Goal: Task Accomplishment & Management: Manage account settings

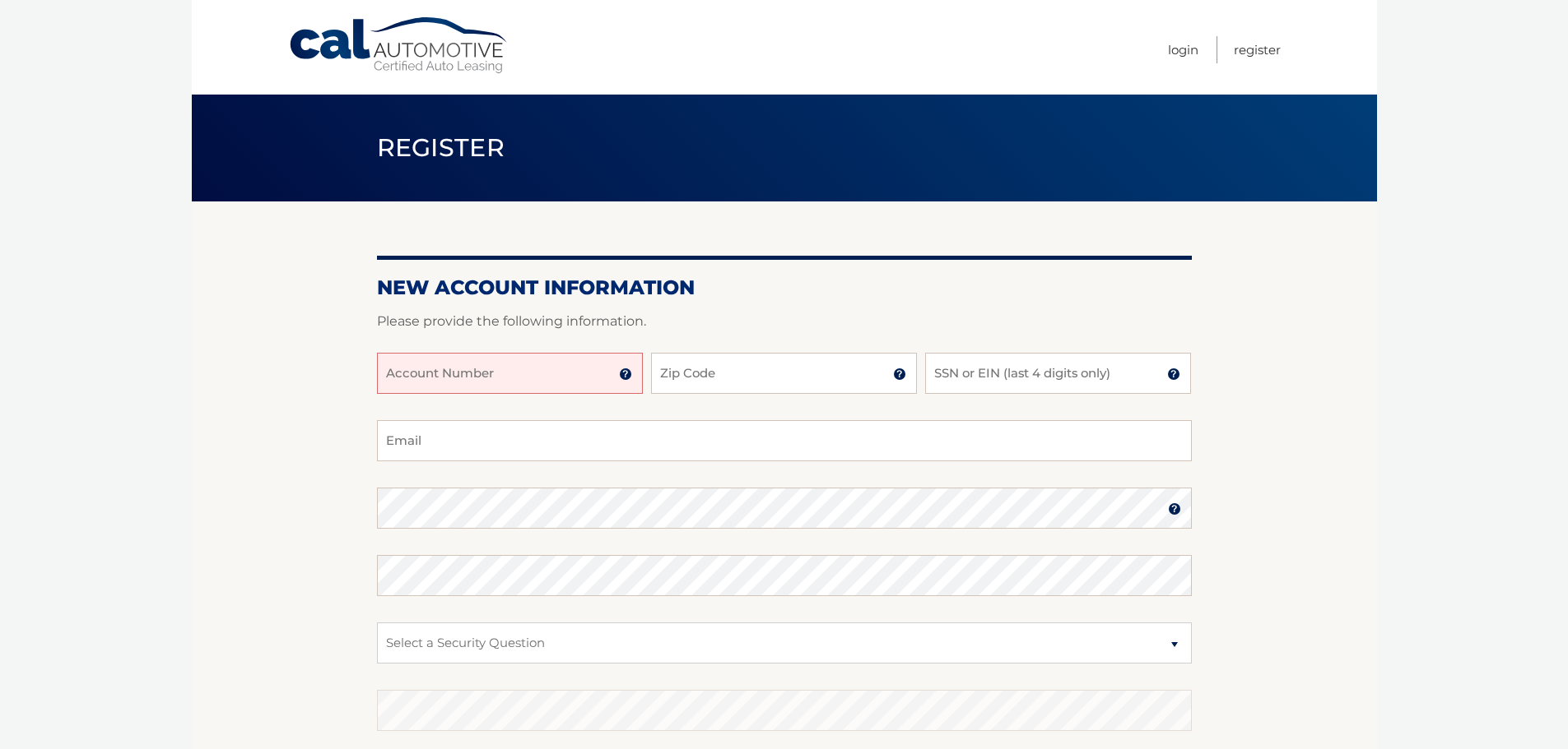
click at [460, 386] on input "Account Number" at bounding box center [510, 374] width 266 height 41
type input "1"
type input "44456001093"
click at [805, 374] on input "Zip Code" at bounding box center [784, 374] width 266 height 41
type input "11784"
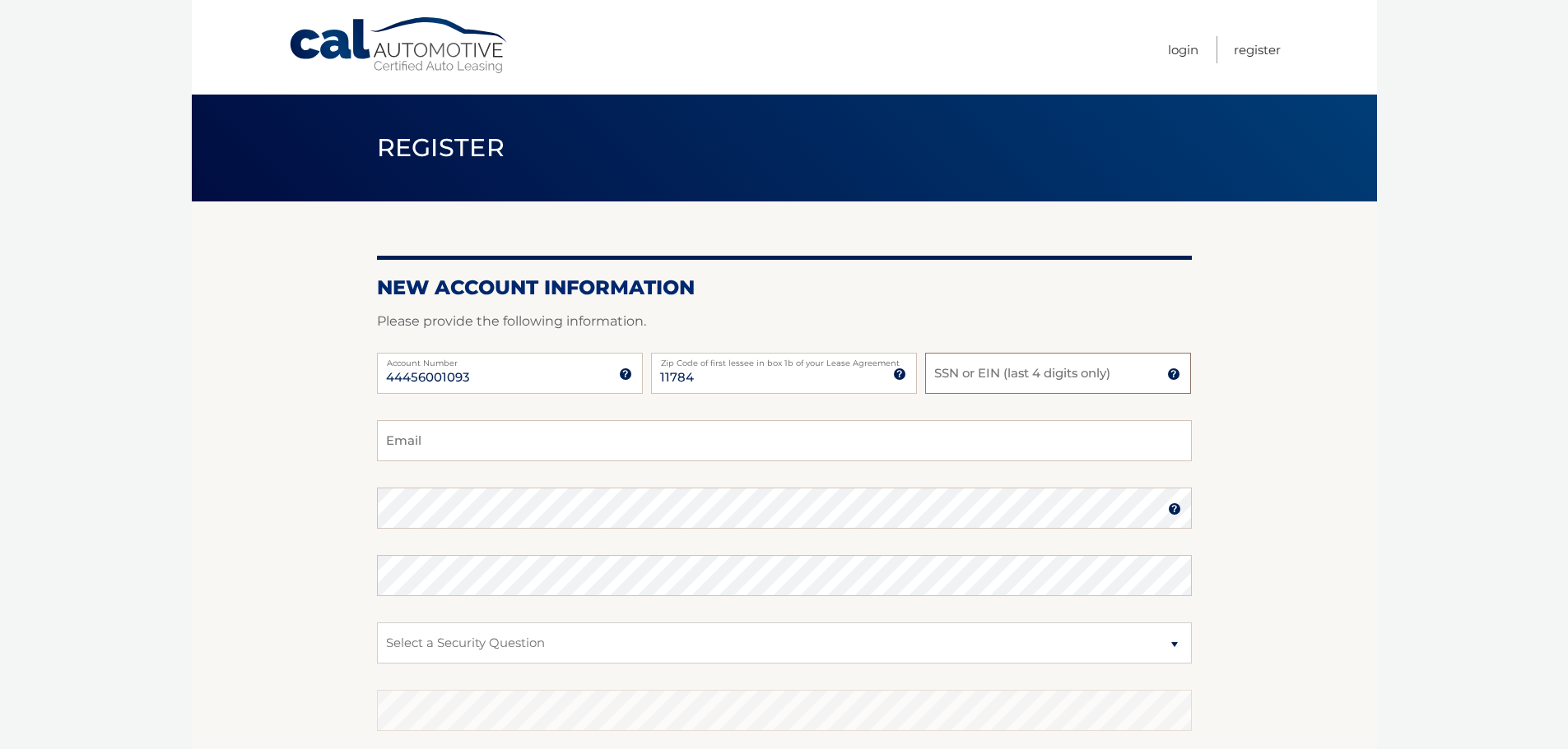
click at [946, 359] on input "SSN or EIN (last 4 digits only)" at bounding box center [1058, 374] width 266 height 41
type input "4666"
click at [393, 455] on input "Email" at bounding box center [784, 442] width 815 height 41
type input "joeybartnicki@gmail.com"
click at [253, 581] on section "New Account Information Please provide the following information. 44456001093 A…" at bounding box center [784, 523] width 1185 height 643
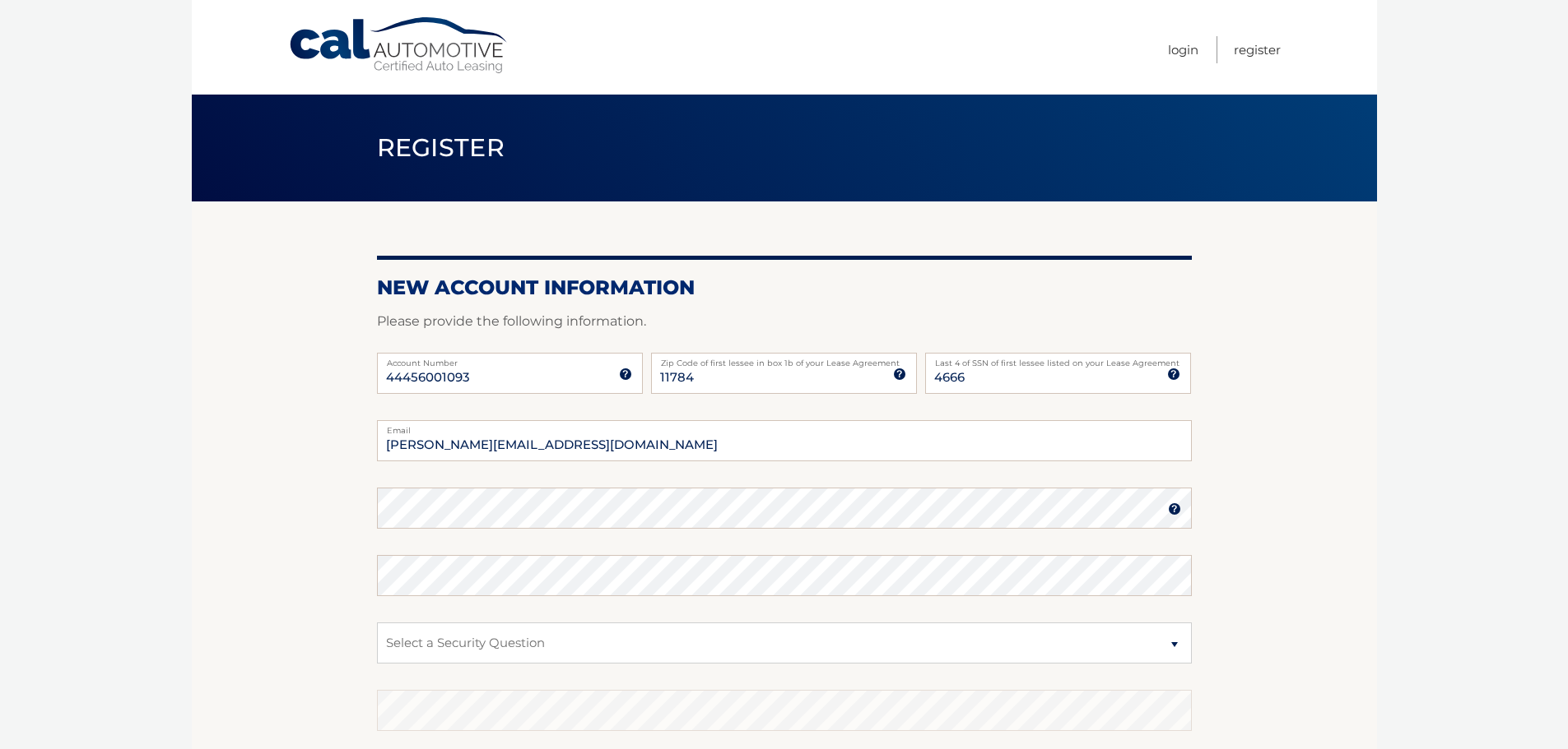
click at [398, 619] on fieldset "joeybartnicki@gmail.com Email Password Password should be a minimum of 6 charac…" at bounding box center [784, 633] width 815 height 424
click at [403, 625] on select "Select a Security Question What was the name of your elementary school? What is…" at bounding box center [784, 644] width 815 height 41
select select "1"
click at [377, 623] on select "Select a Security Question What was the name of your elementary school? What is…" at bounding box center [784, 644] width 815 height 41
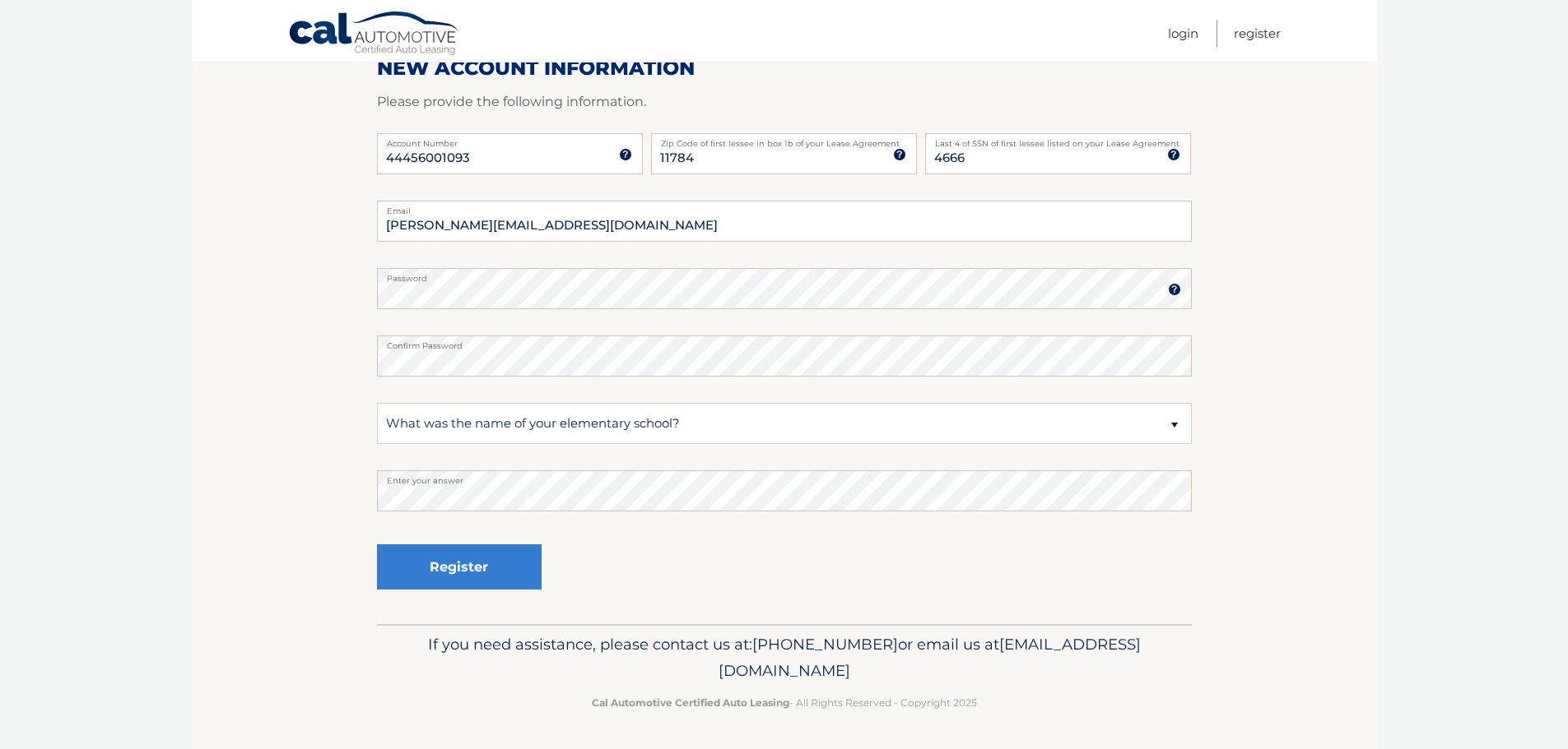
click at [986, 272] on label "Password" at bounding box center [784, 274] width 815 height 13
click at [748, 283] on fieldset "joeybartnicki@gmail.com Email Password Password should be a minimum of 6 charac…" at bounding box center [784, 413] width 815 height 424
click at [1175, 288] on img at bounding box center [1174, 289] width 13 height 13
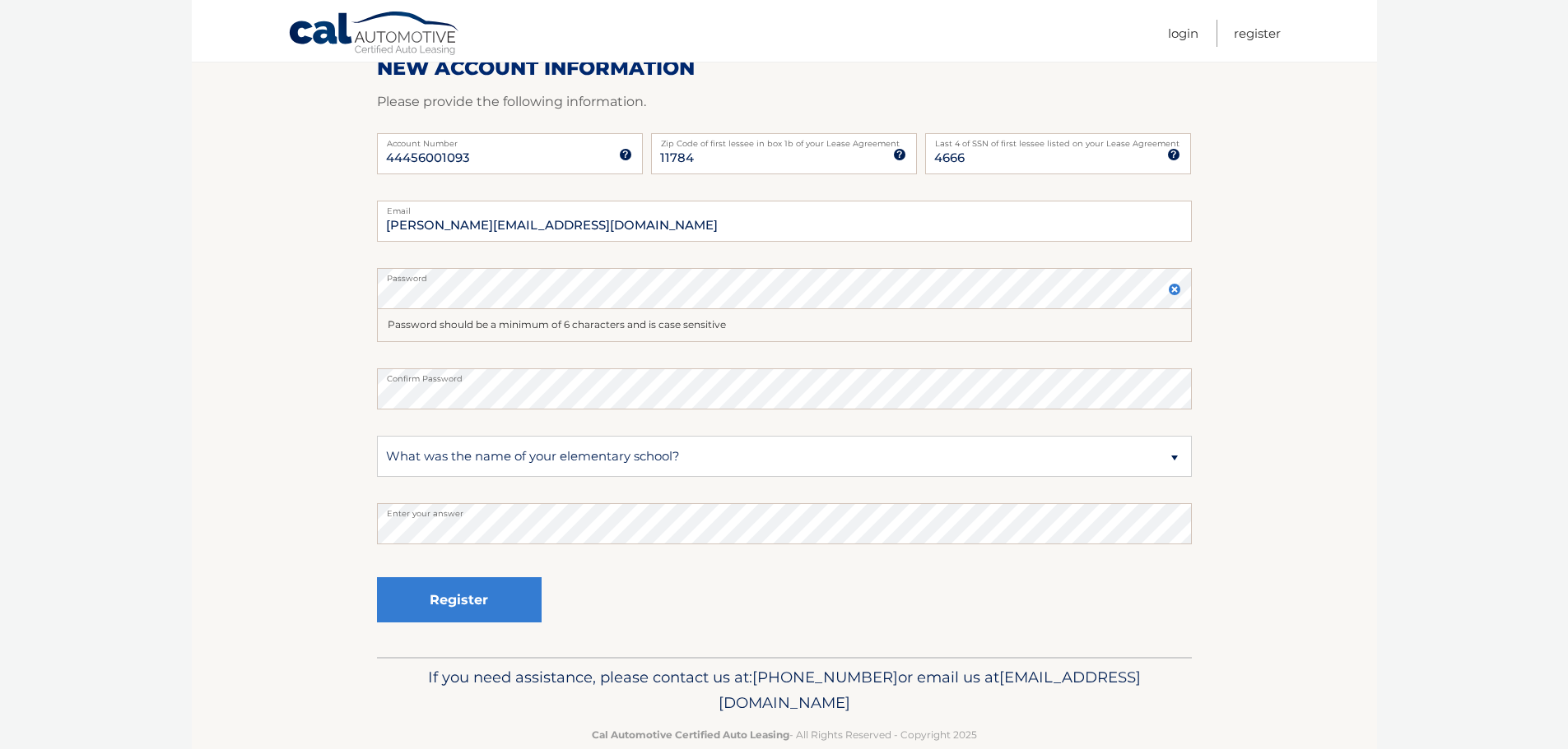
click at [1175, 288] on img at bounding box center [1174, 289] width 13 height 13
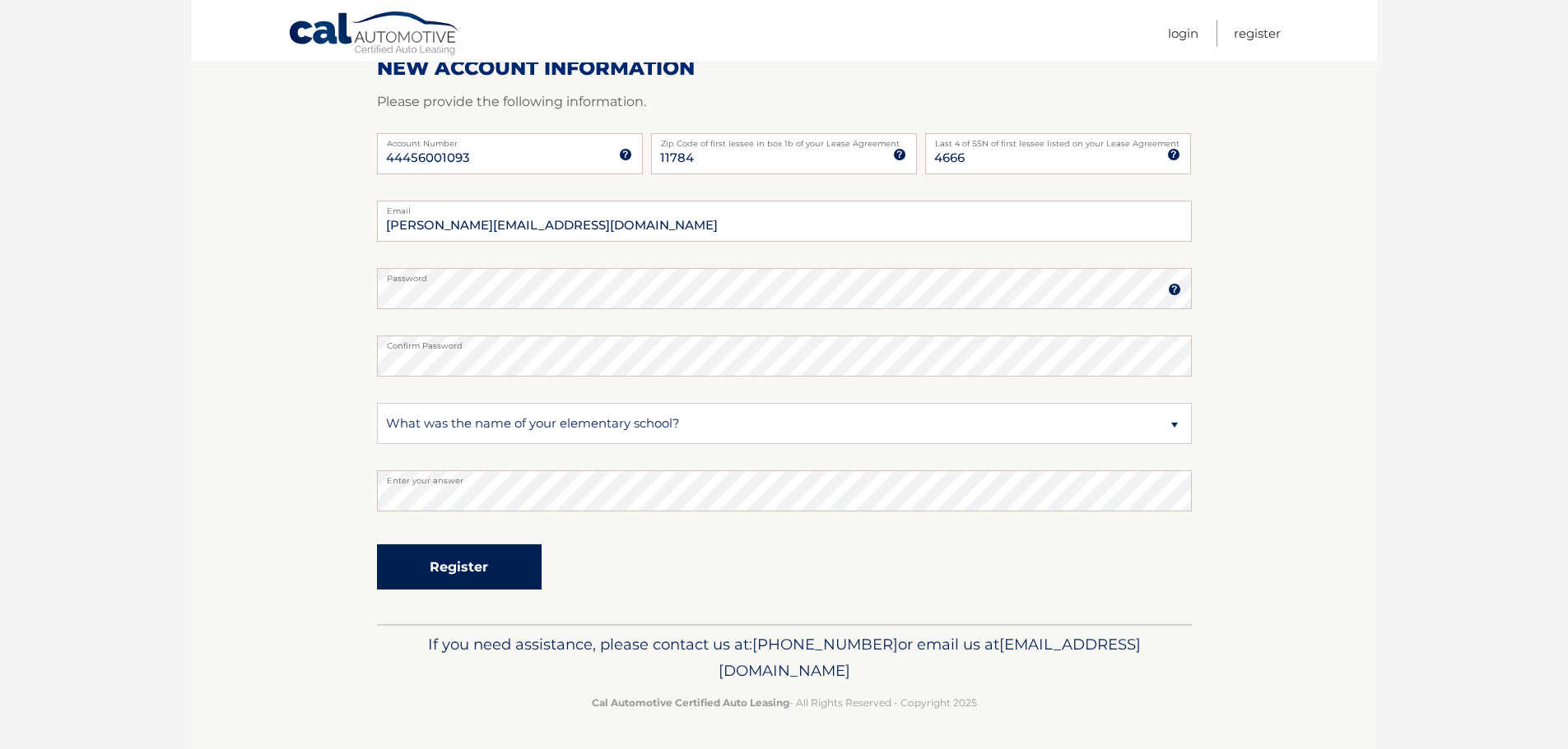
click at [450, 564] on button "Register" at bounding box center [459, 568] width 165 height 45
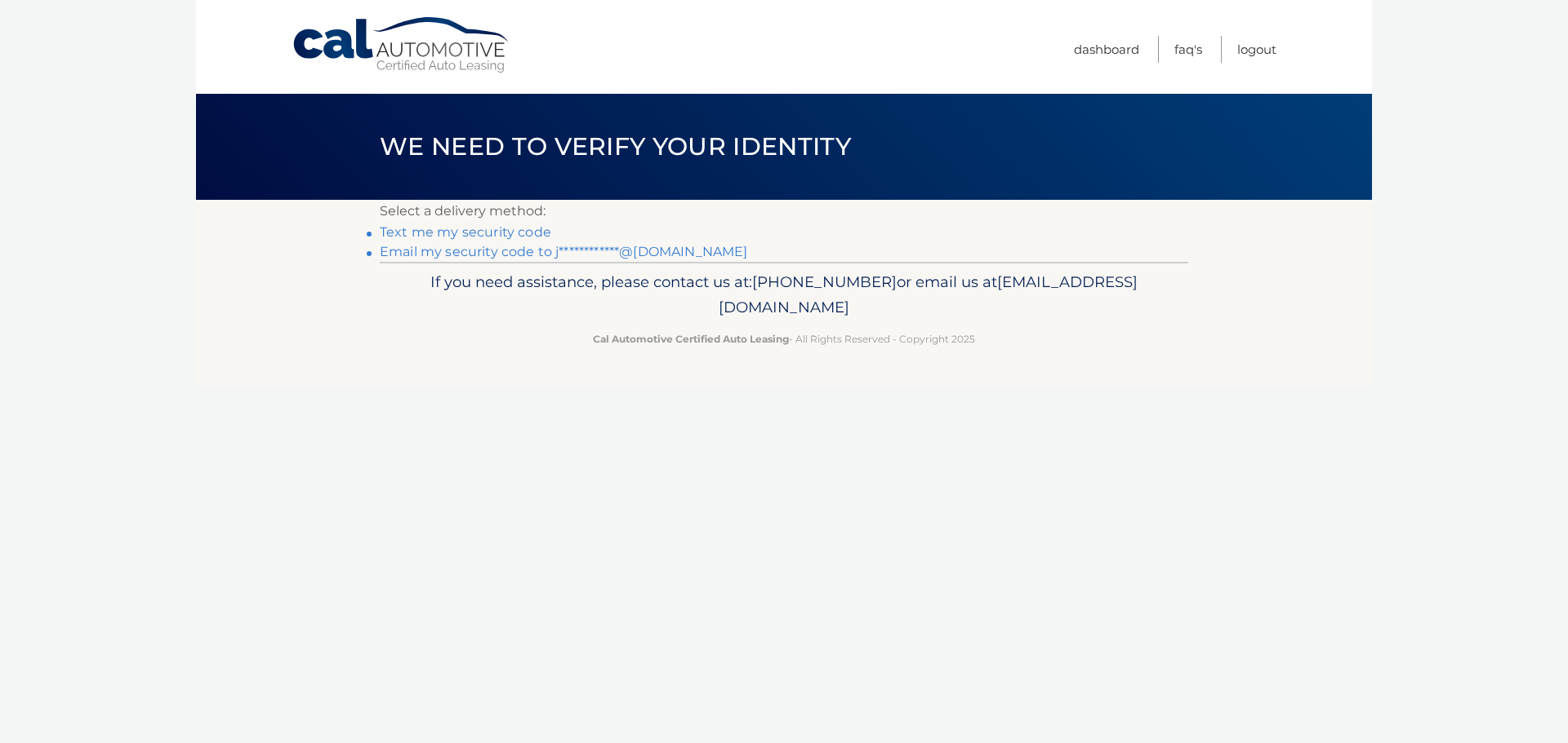
click at [491, 227] on link "Text me my security code" at bounding box center [465, 233] width 171 height 16
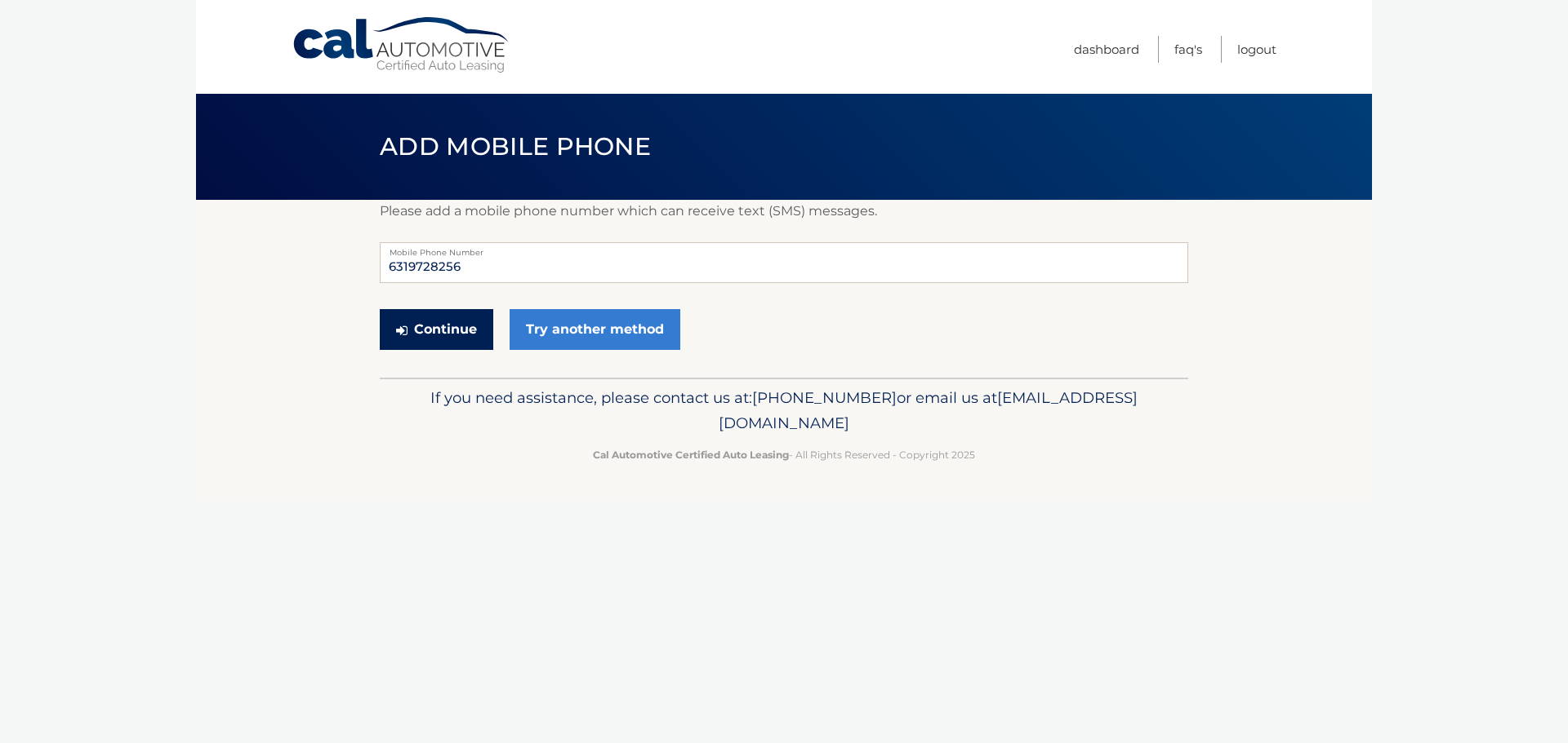
click at [461, 333] on button "Continue" at bounding box center [436, 329] width 113 height 41
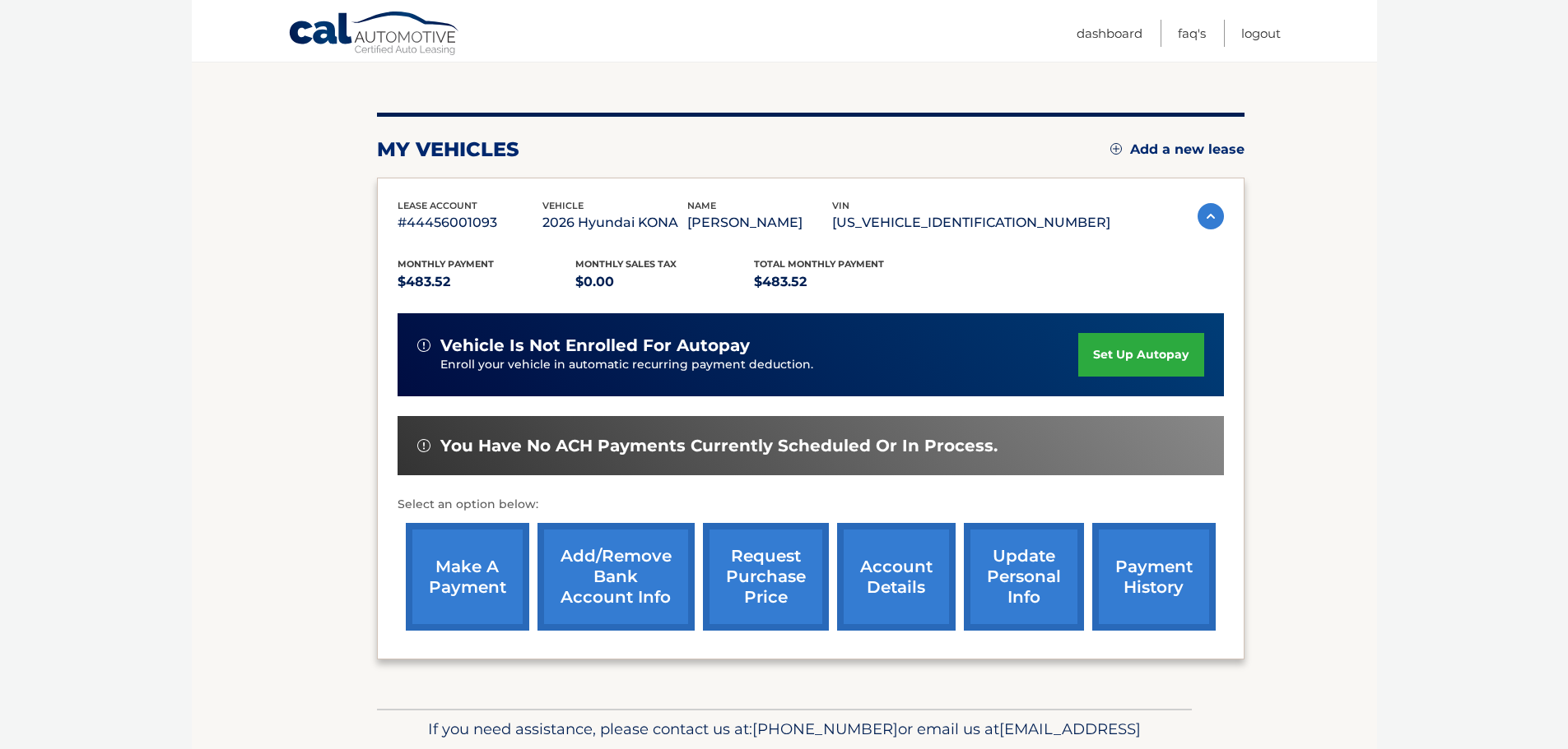
scroll to position [82, 0]
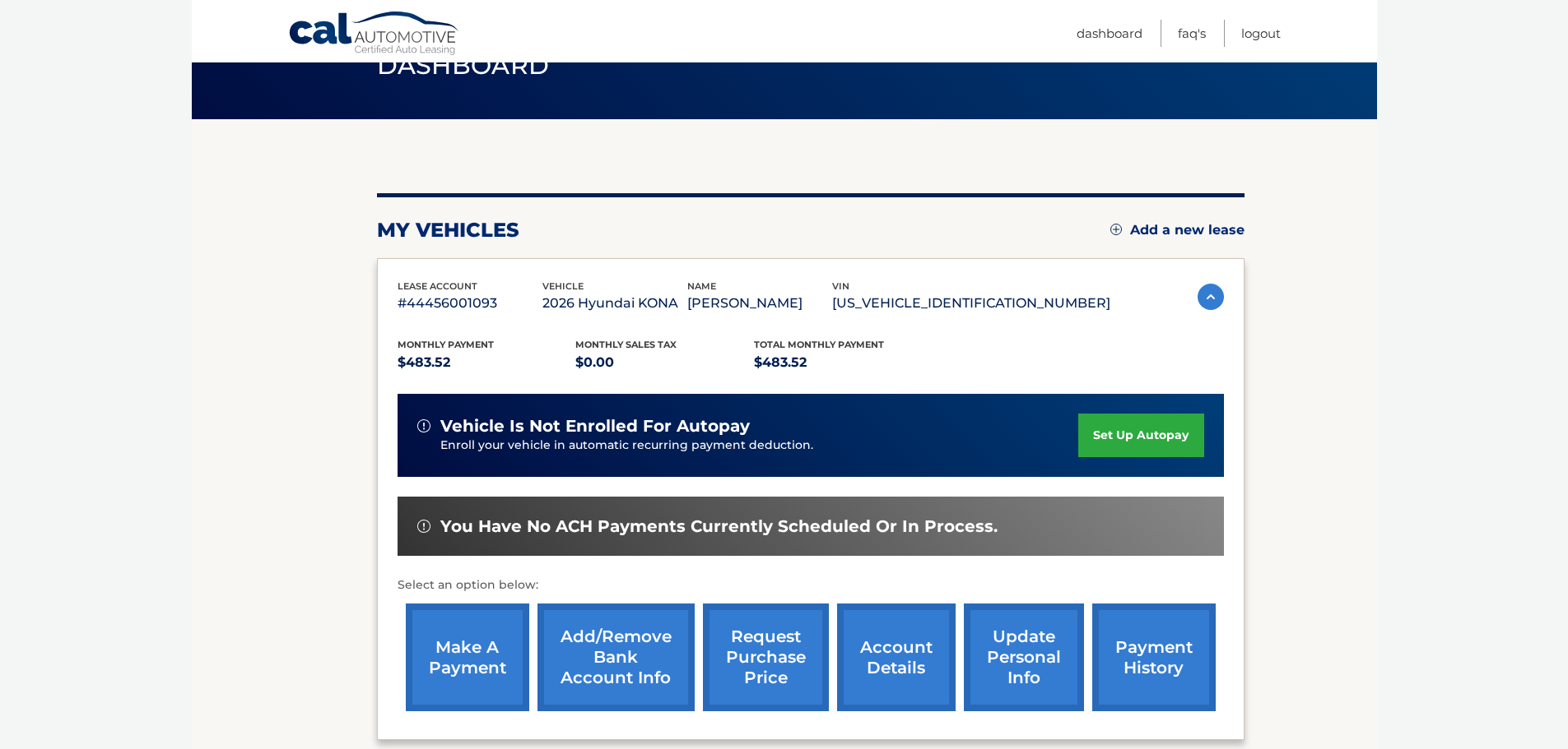
click at [336, 380] on section "You are registered for this site, but you haven't enrolled in online payments. …" at bounding box center [784, 454] width 1185 height 670
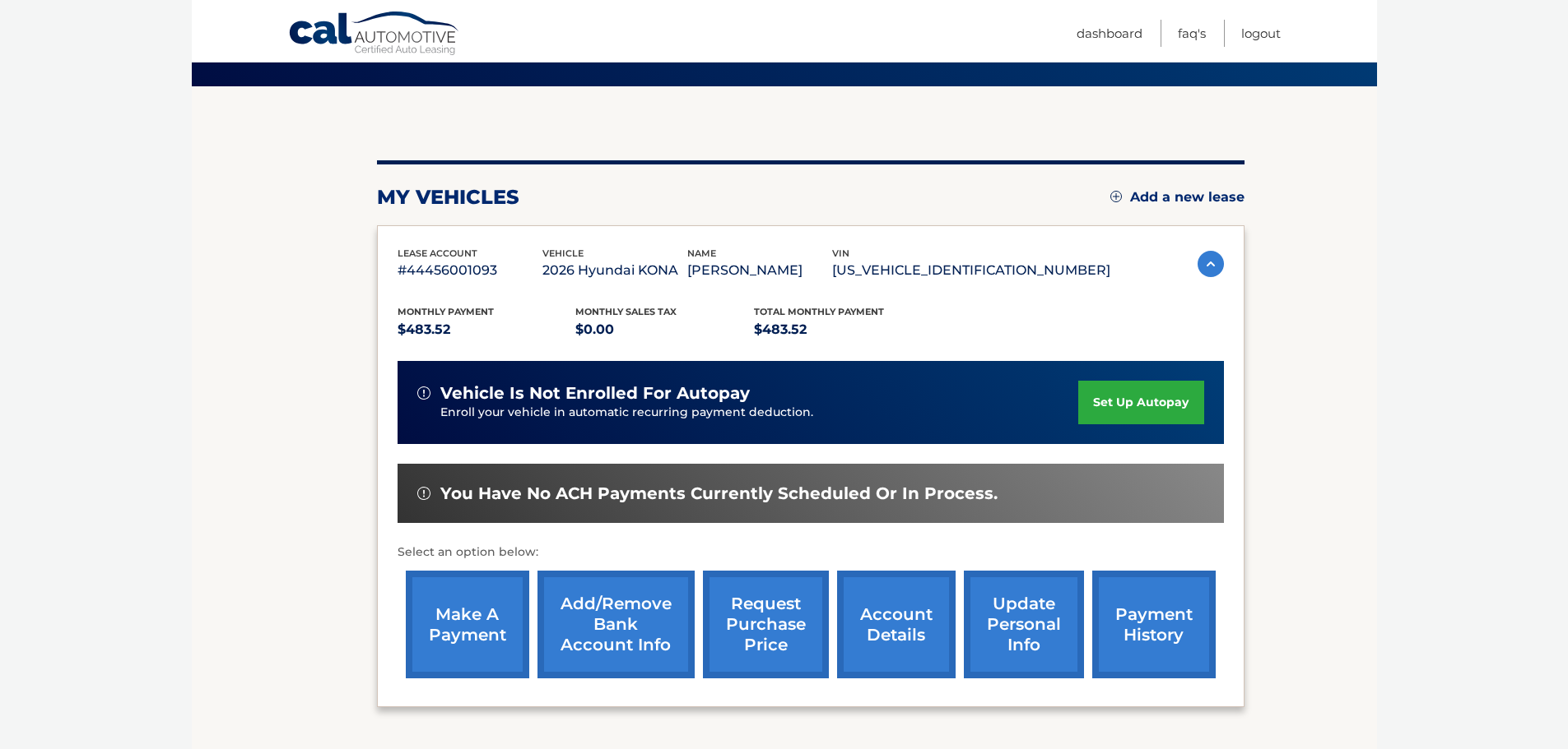
scroll to position [165, 0]
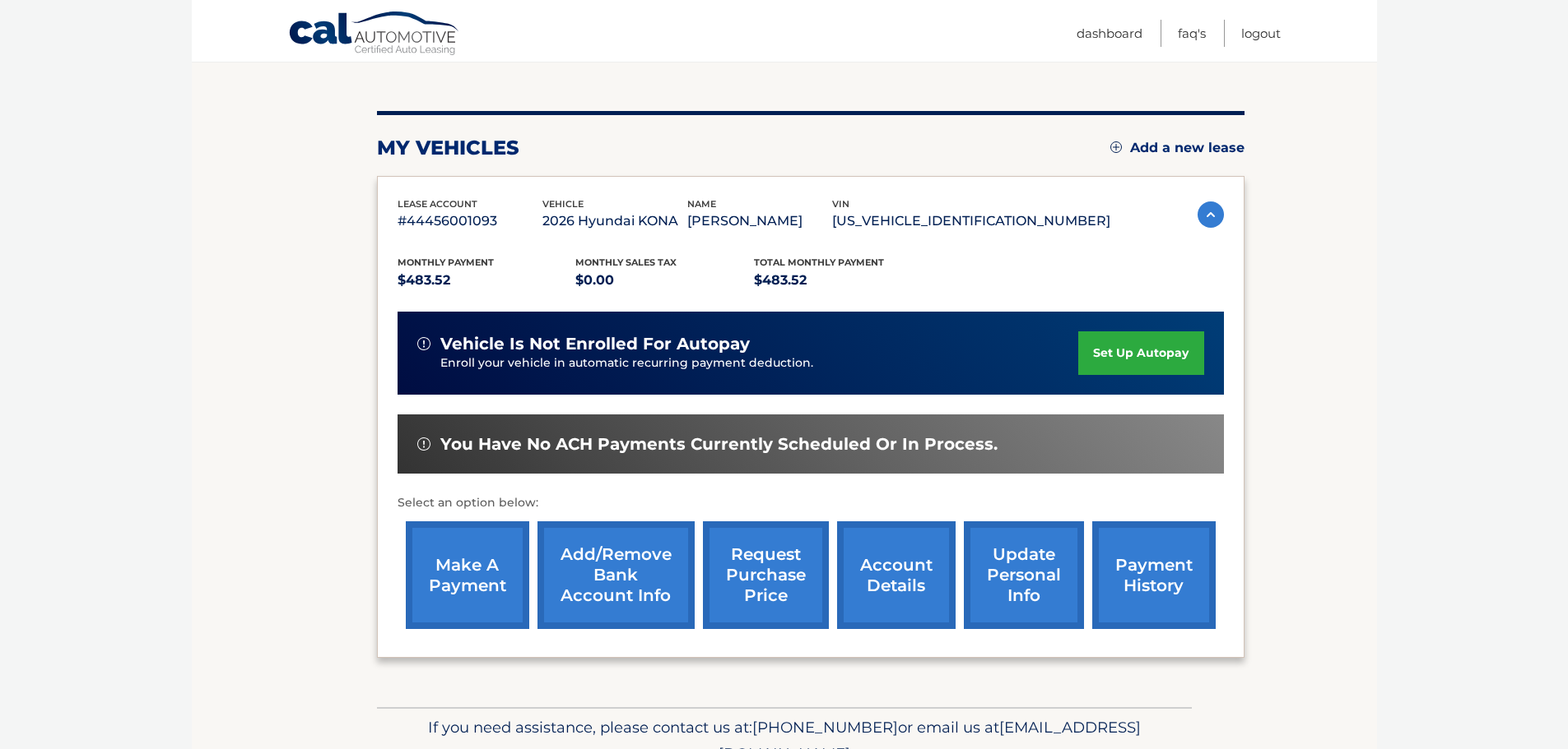
click at [1100, 346] on link "set up autopay" at bounding box center [1140, 353] width 125 height 43
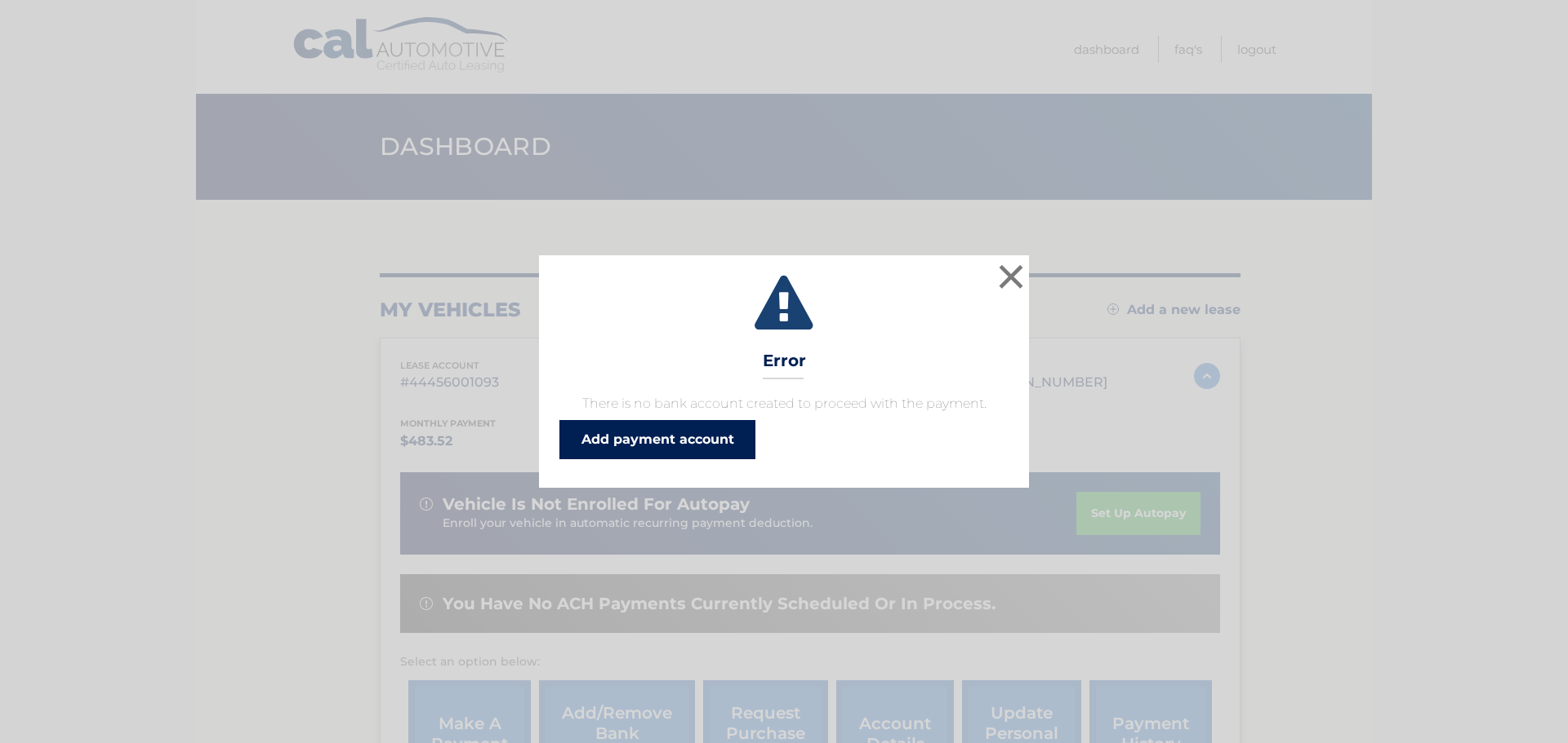
click at [659, 438] on link "Add payment account" at bounding box center [657, 440] width 196 height 39
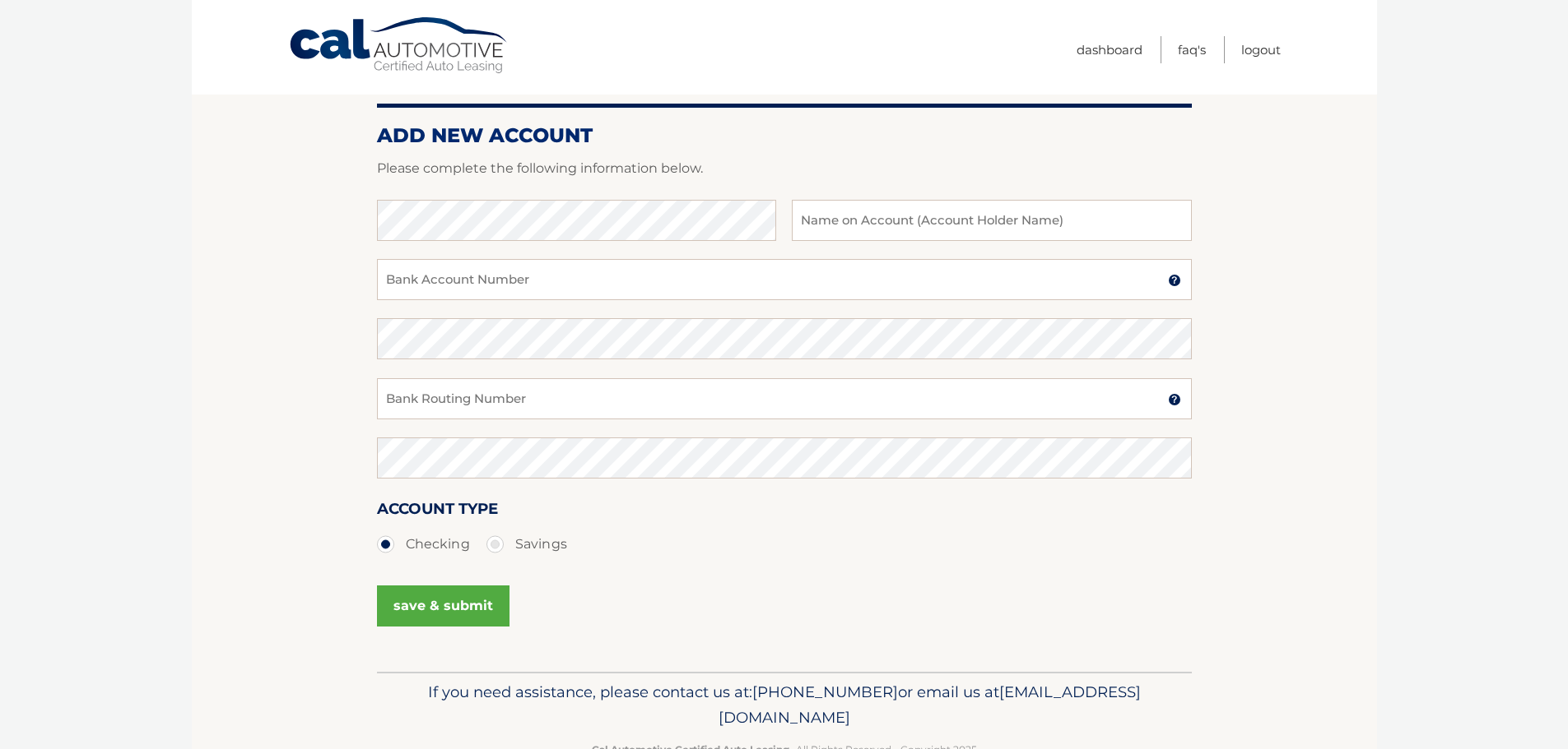
scroll to position [165, 0]
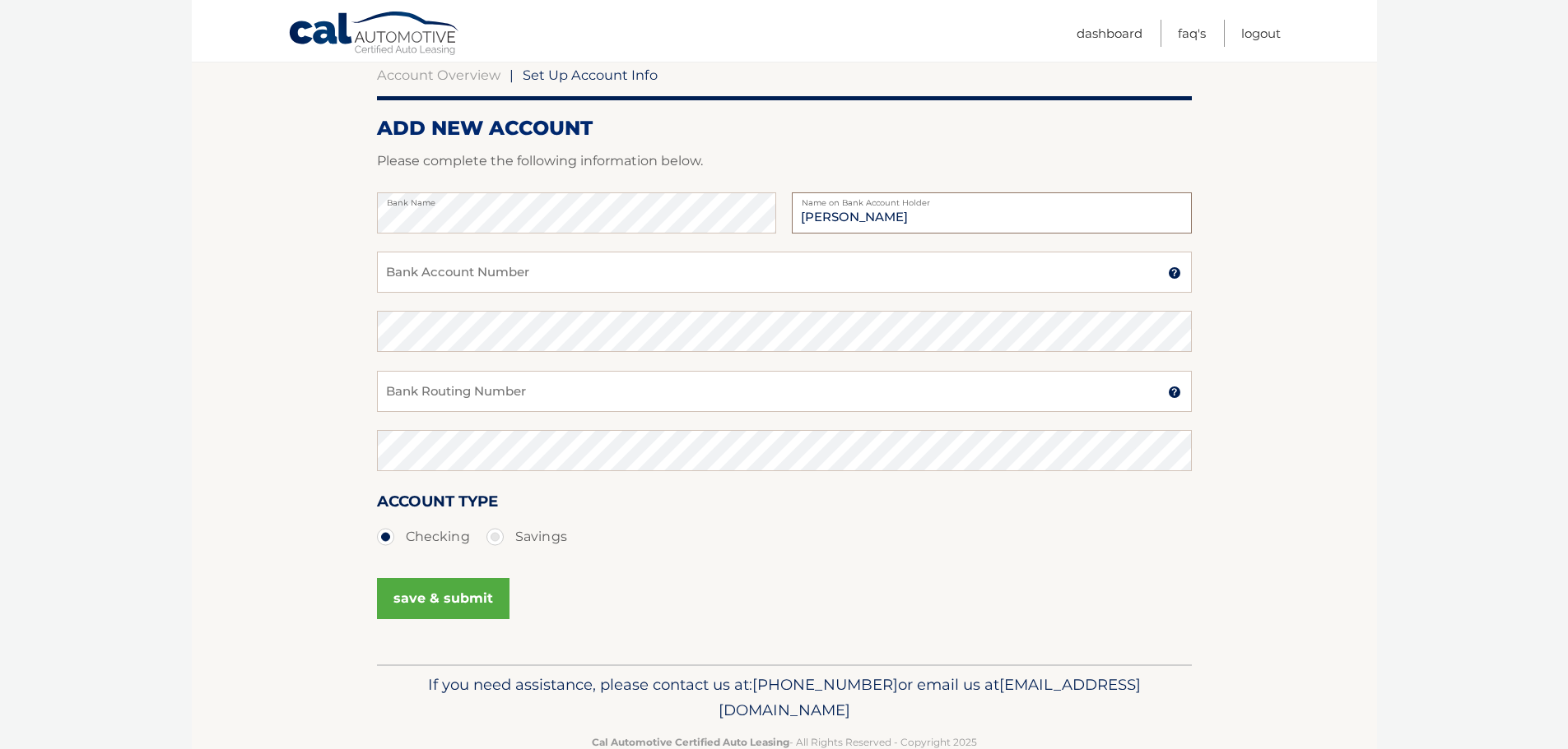
type input "Joseph Bartnicki"
click at [491, 379] on input "Bank Routing Number" at bounding box center [784, 391] width 815 height 41
type input "021000021"
click at [506, 296] on div "Bank Account Number A 3-17-digit number at the bottom of a check or bank statem…" at bounding box center [784, 281] width 815 height 59
click at [493, 261] on input "Bank Account Number" at bounding box center [784, 272] width 815 height 41
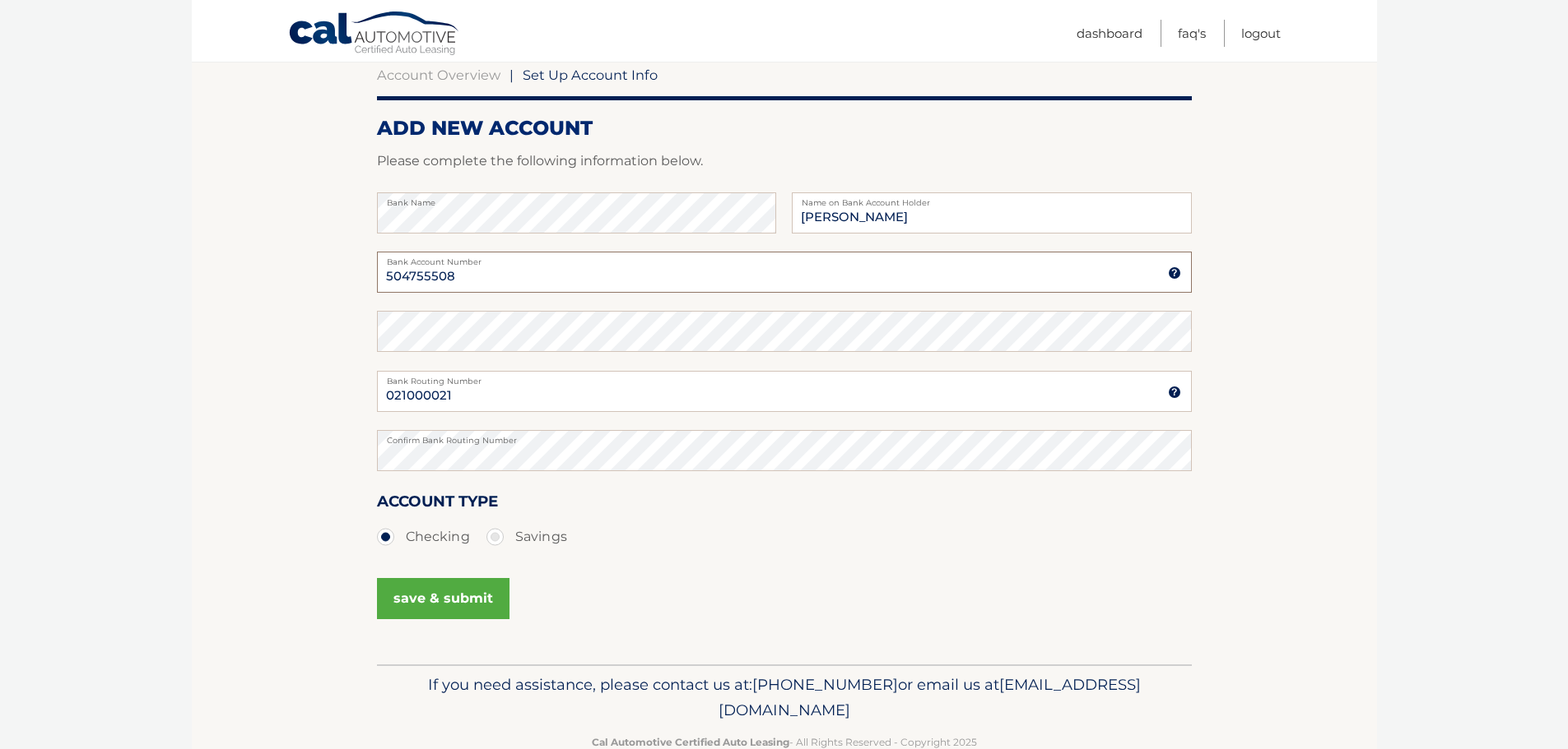
type input "504755508"
click at [431, 582] on button "save & submit" at bounding box center [443, 599] width 132 height 41
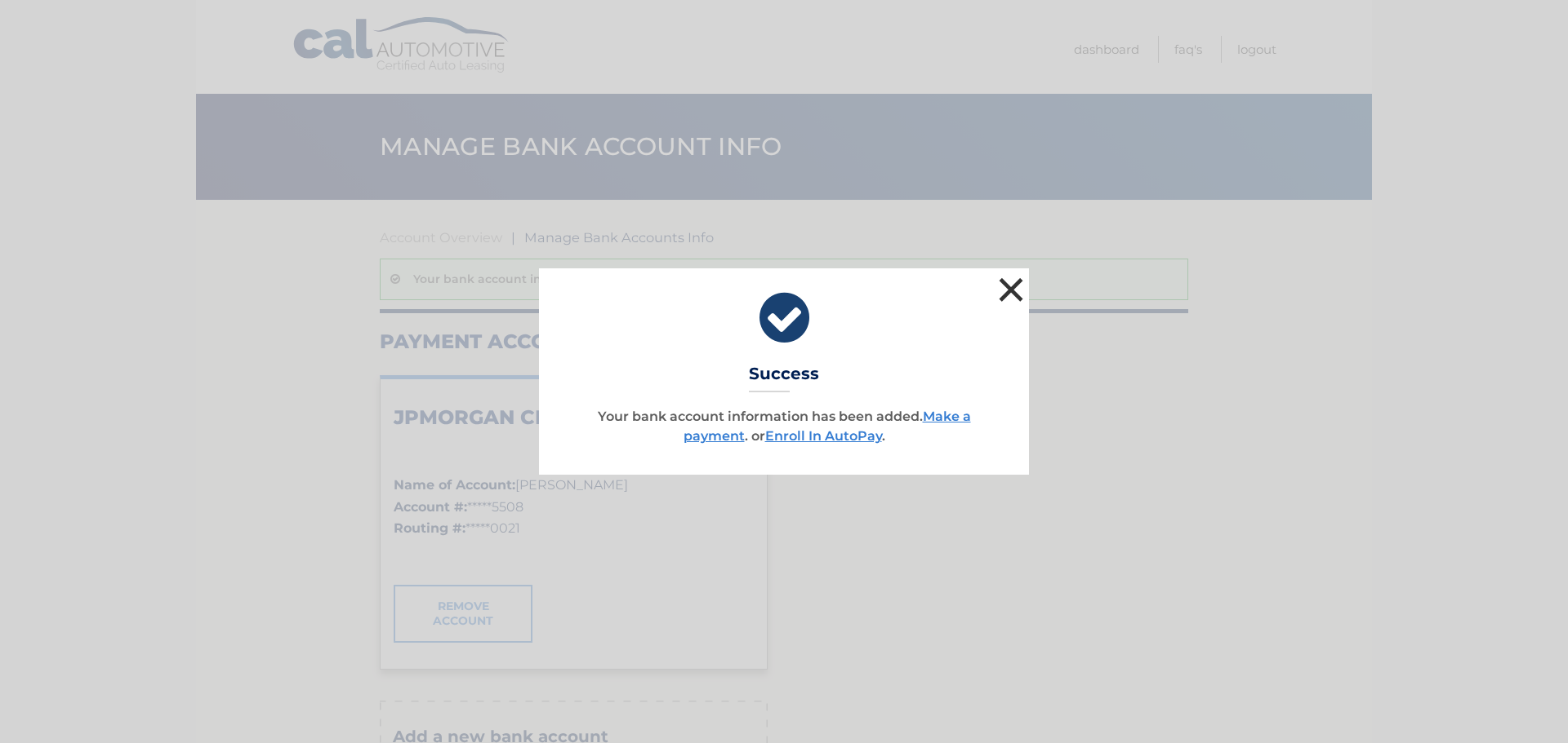
click at [1009, 290] on button "×" at bounding box center [1010, 289] width 32 height 32
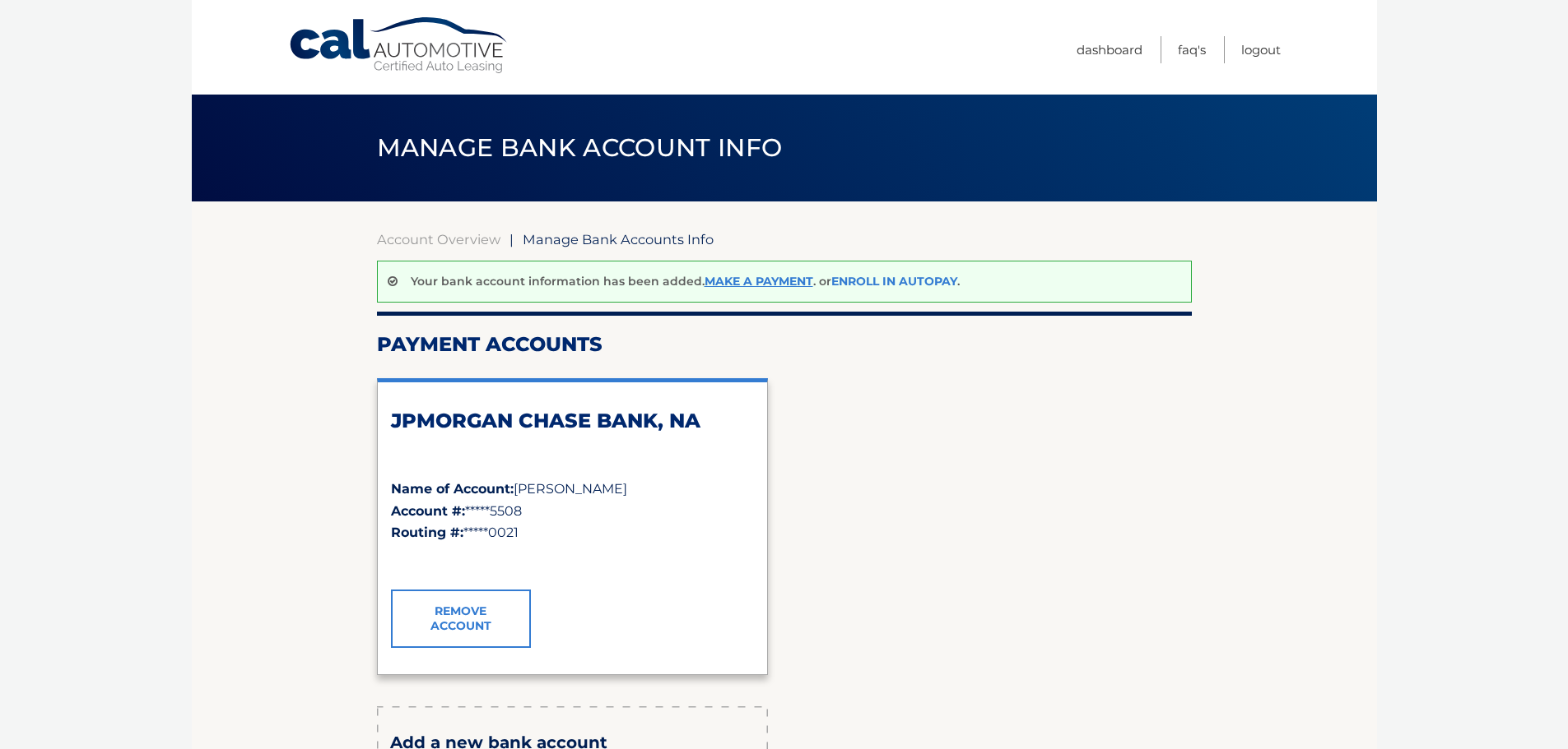
click at [943, 278] on link "Enroll In AutoPay" at bounding box center [894, 281] width 126 height 15
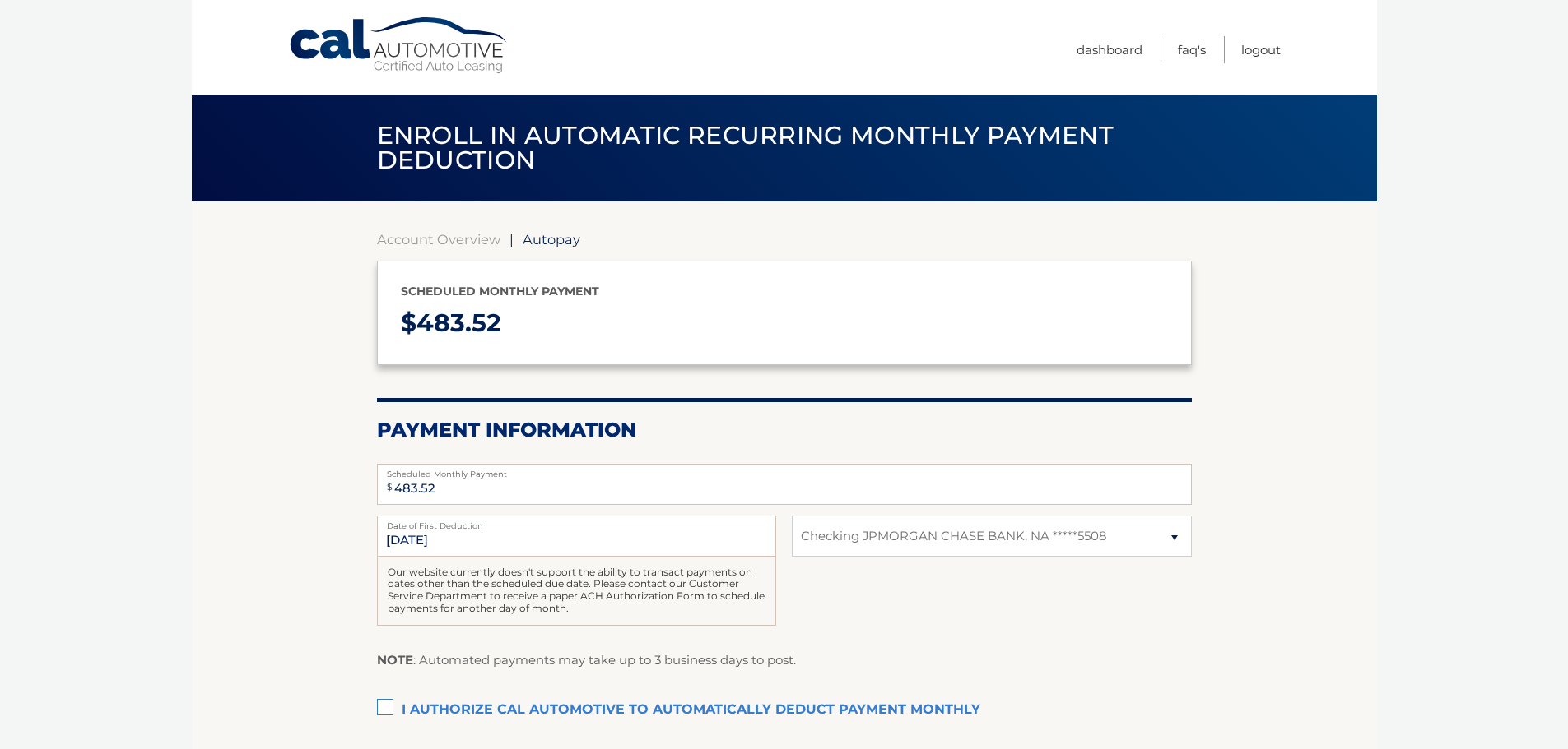
select select "ZmQzZWRjNzgtMjA0OS00ZDVmLWI3NzUtNDJkYTA5MWE2OGUw"
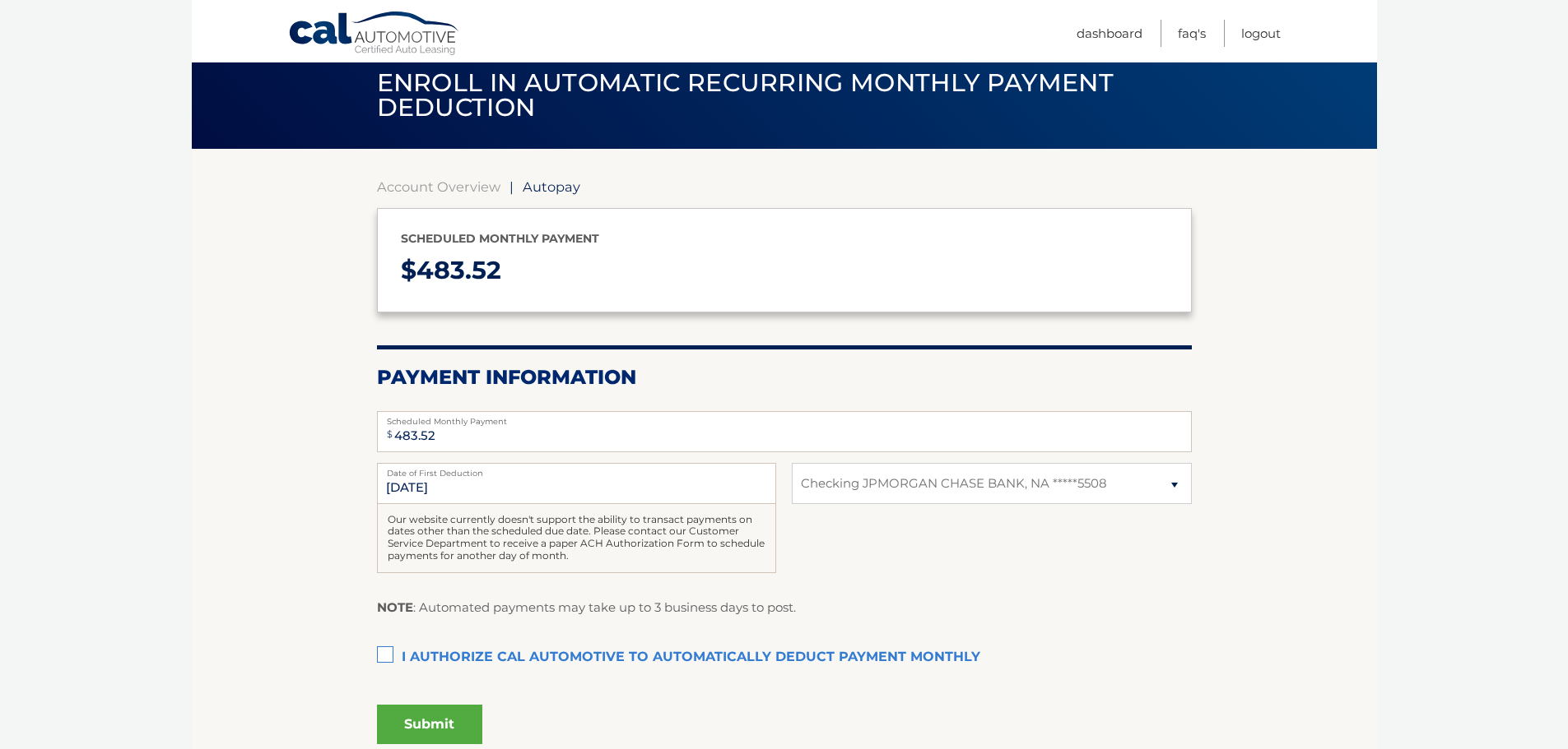
scroll to position [82, 0]
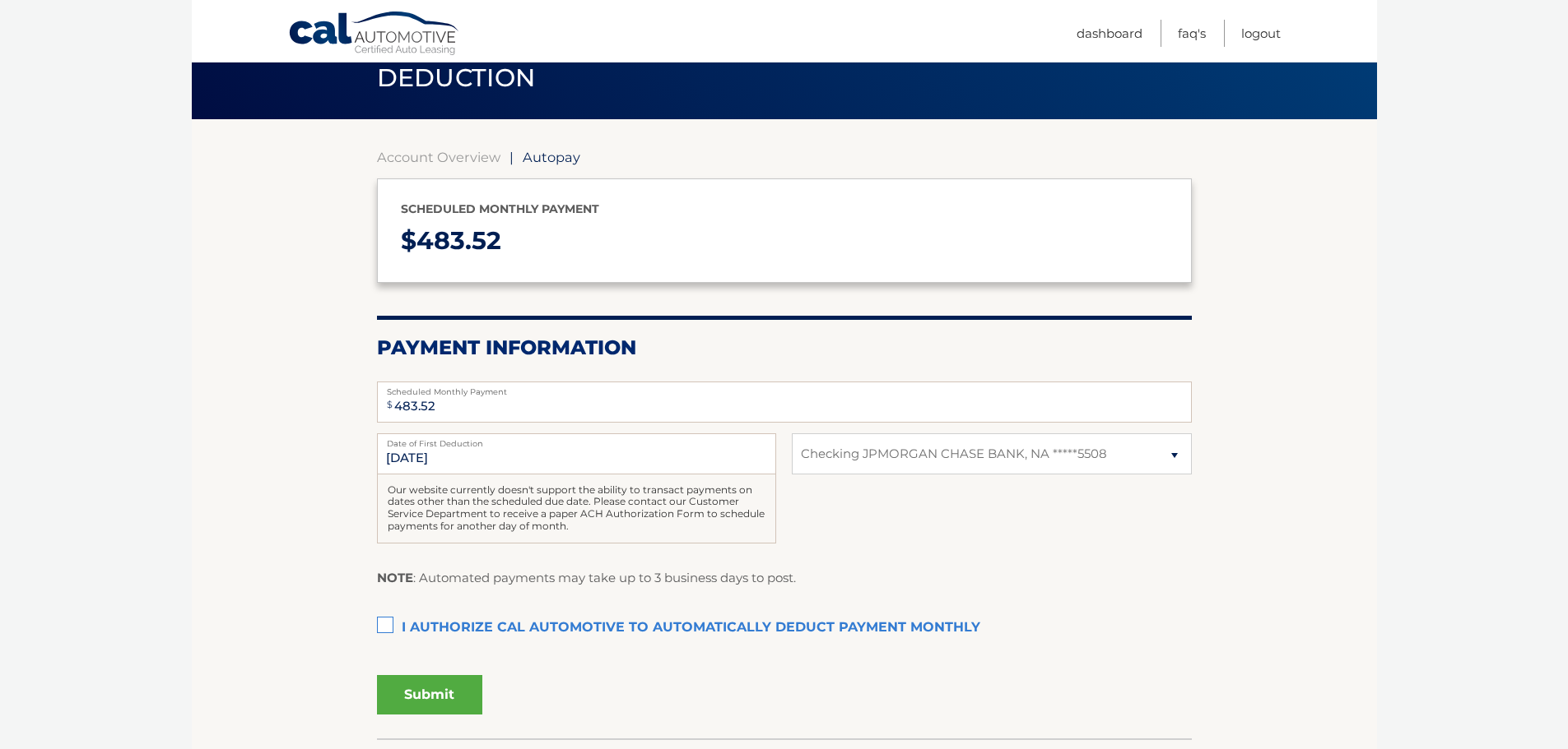
click at [386, 636] on label "I authorize cal automotive to automatically deduct payment monthly This checkbo…" at bounding box center [784, 628] width 815 height 33
click at [0, 0] on input "I authorize cal automotive to automatically deduct payment monthly This checkbo…" at bounding box center [0, 0] width 0 height 0
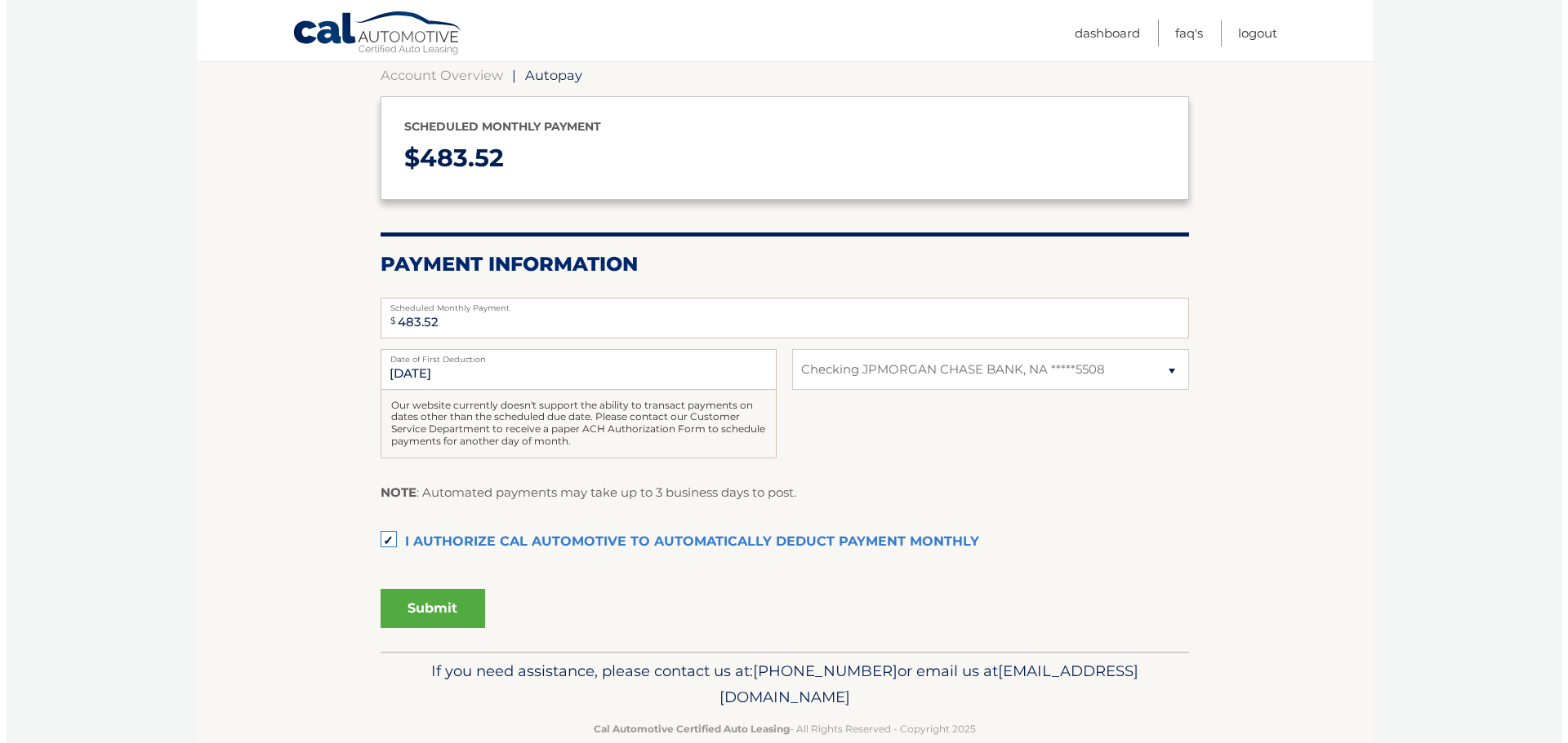
scroll to position [163, 0]
click at [451, 609] on button "Submit" at bounding box center [426, 608] width 105 height 39
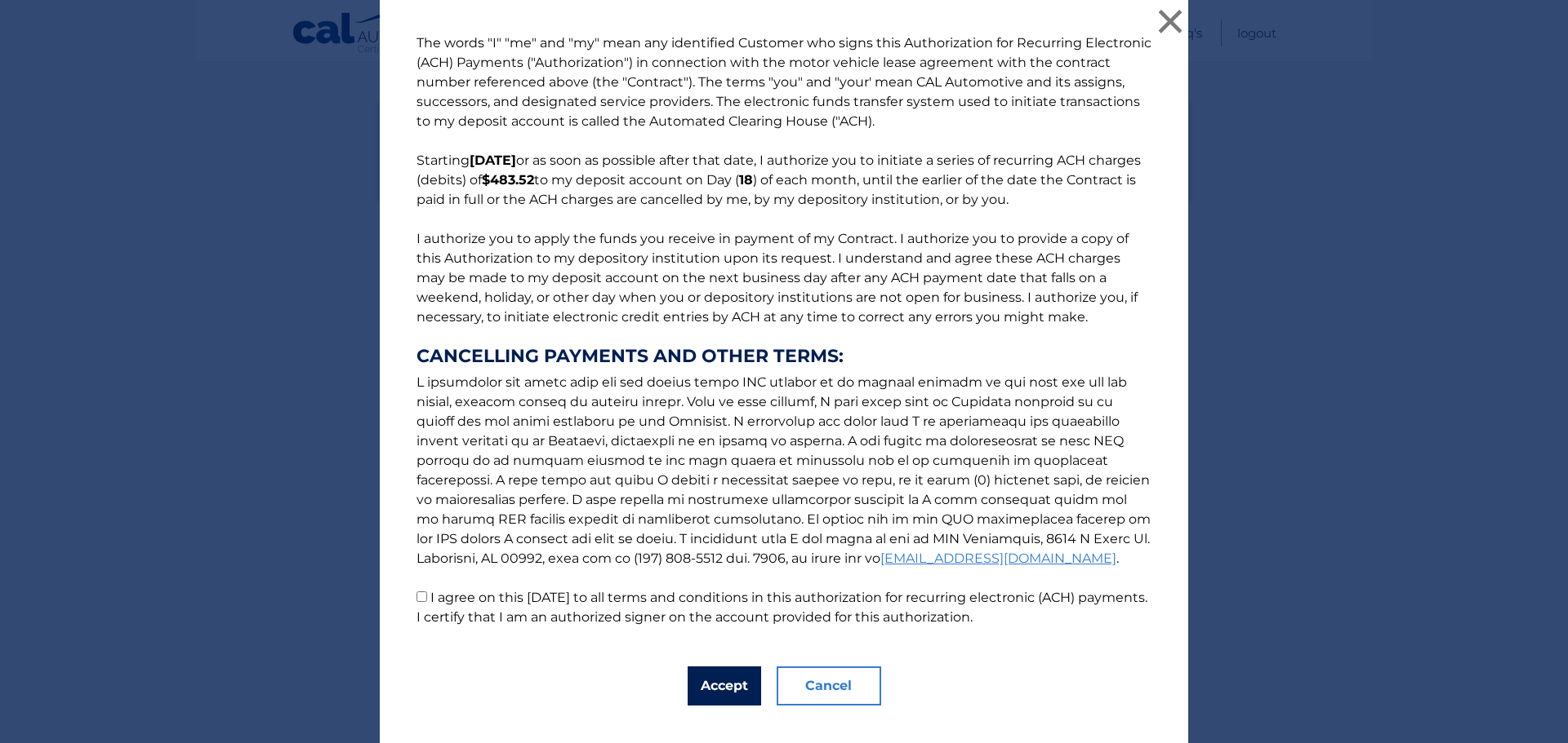
click at [717, 688] on button "Accept" at bounding box center [724, 686] width 73 height 39
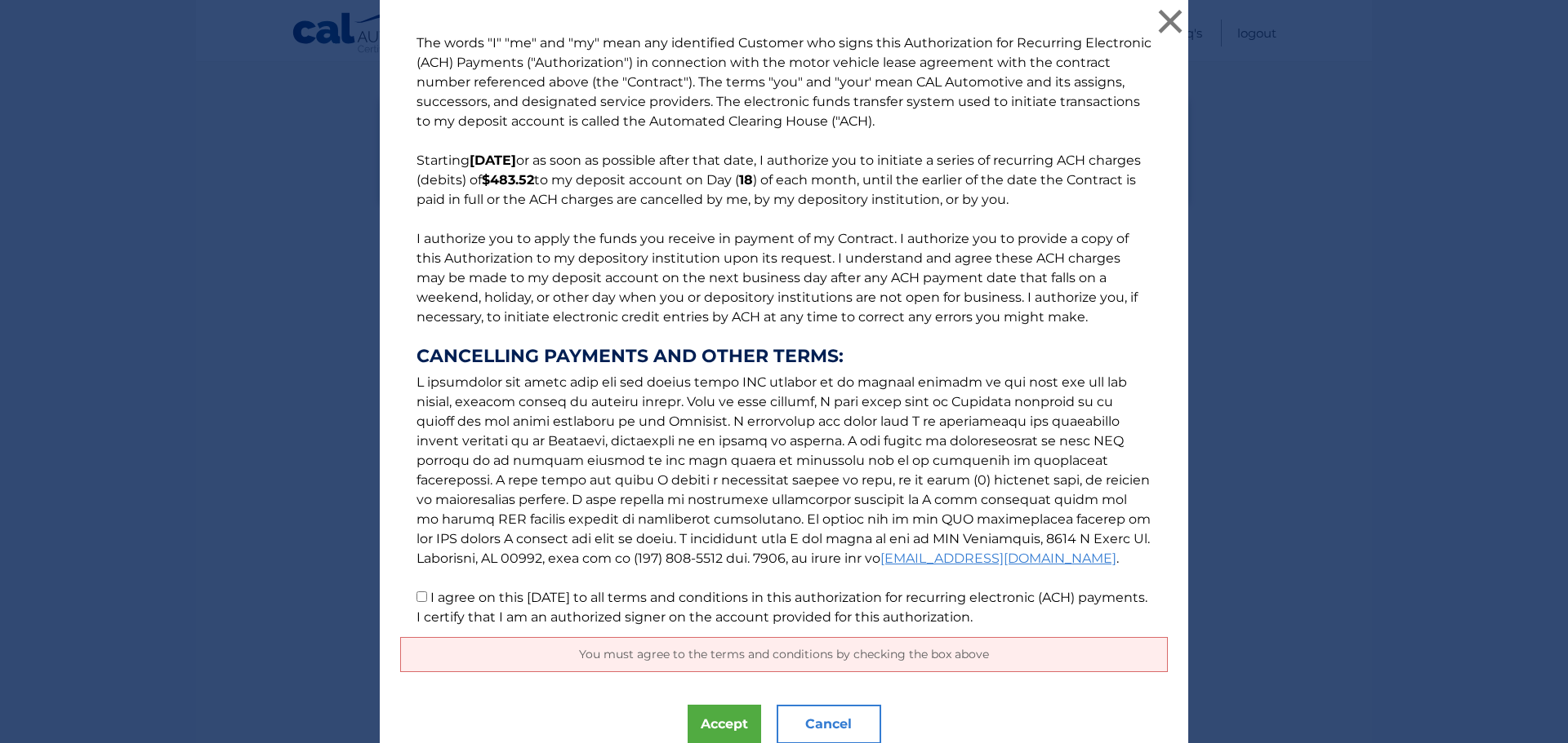
click at [556, 603] on label "I agree on this 09/17/2025 to all terms and conditions in this authorization fo…" at bounding box center [782, 607] width 731 height 35
click at [427, 602] on input "I agree on this 09/17/2025 to all terms and conditions in this authorization fo…" at bounding box center [422, 596] width 11 height 11
checkbox input "true"
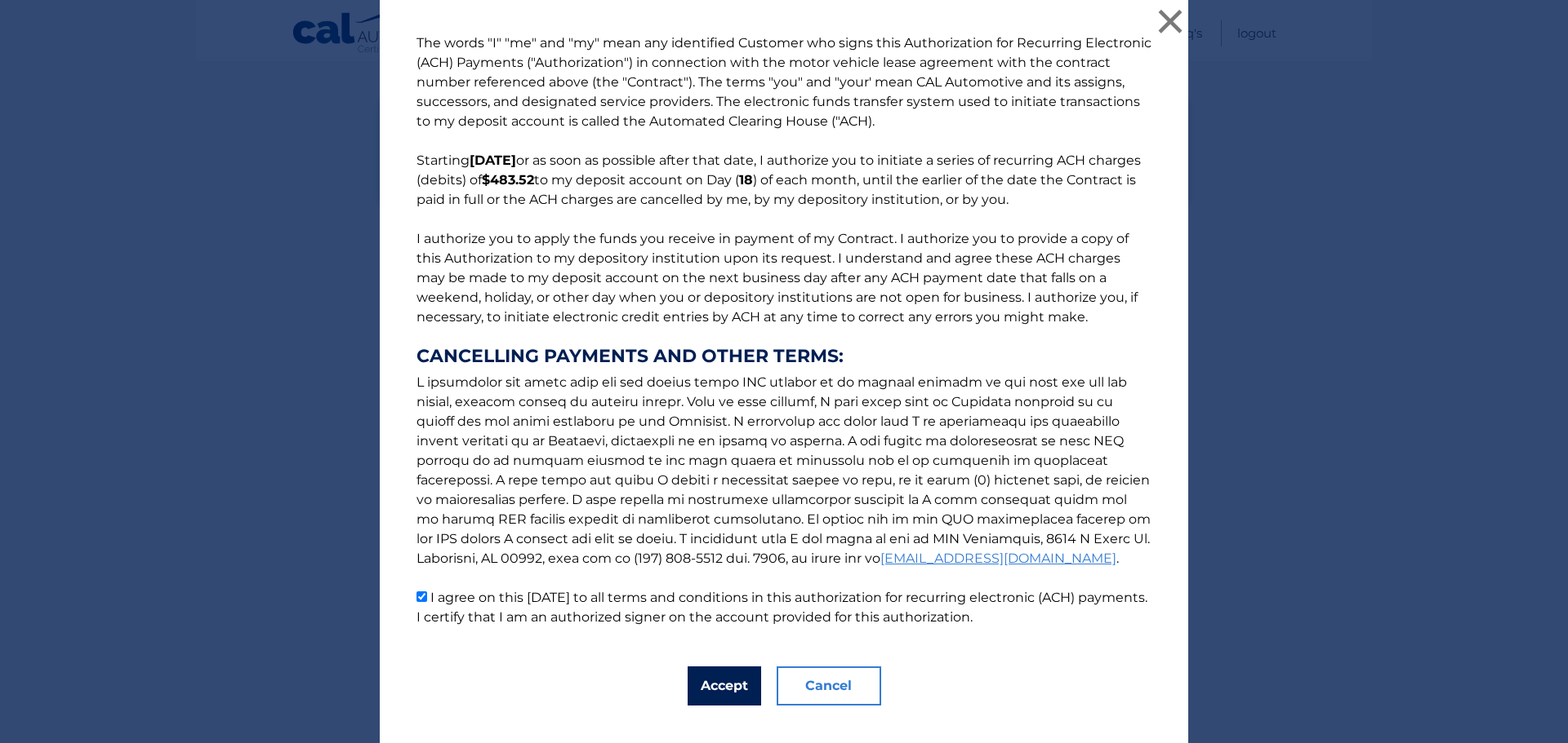
click at [700, 678] on button "Accept" at bounding box center [724, 686] width 73 height 39
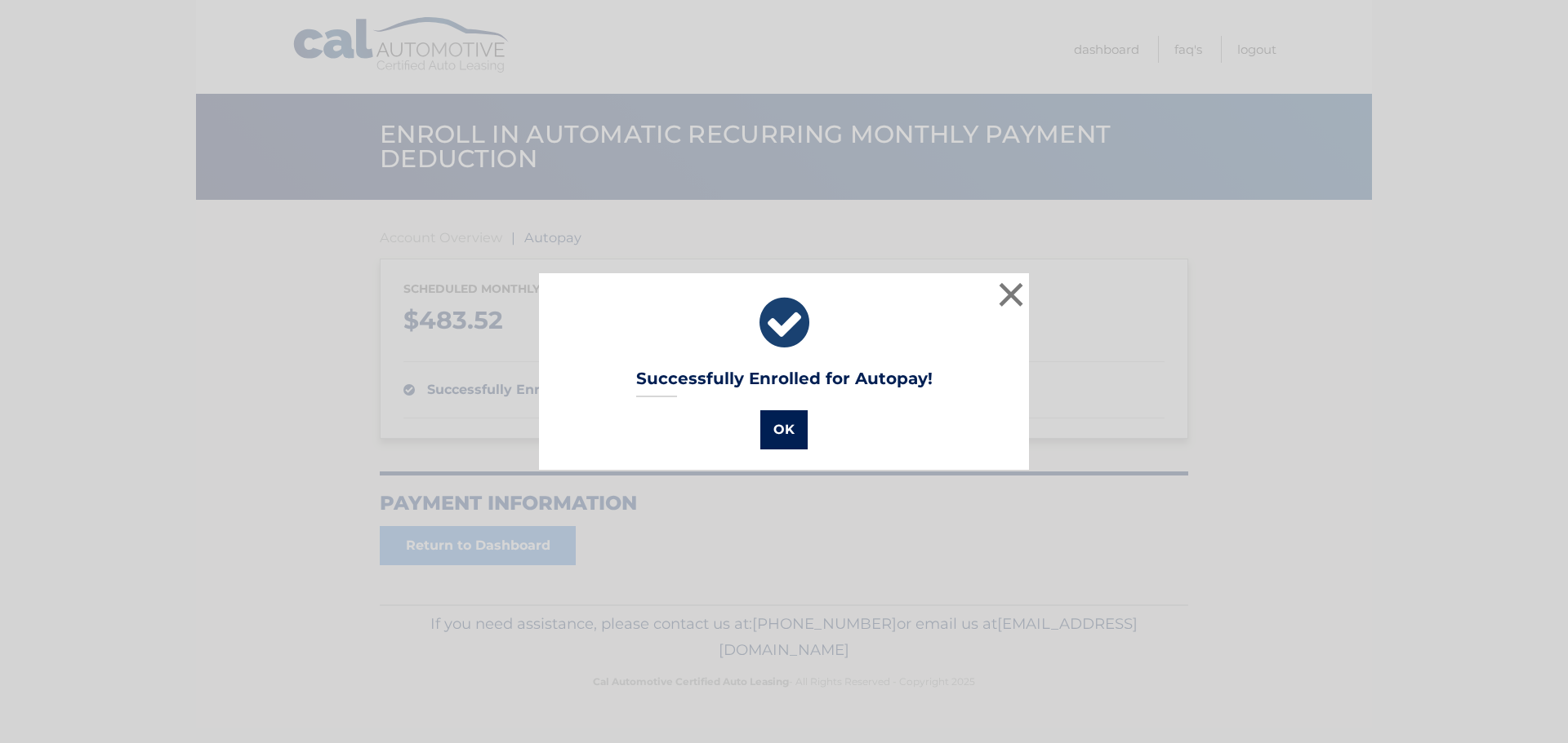
click at [773, 433] on button "OK" at bounding box center [784, 430] width 47 height 39
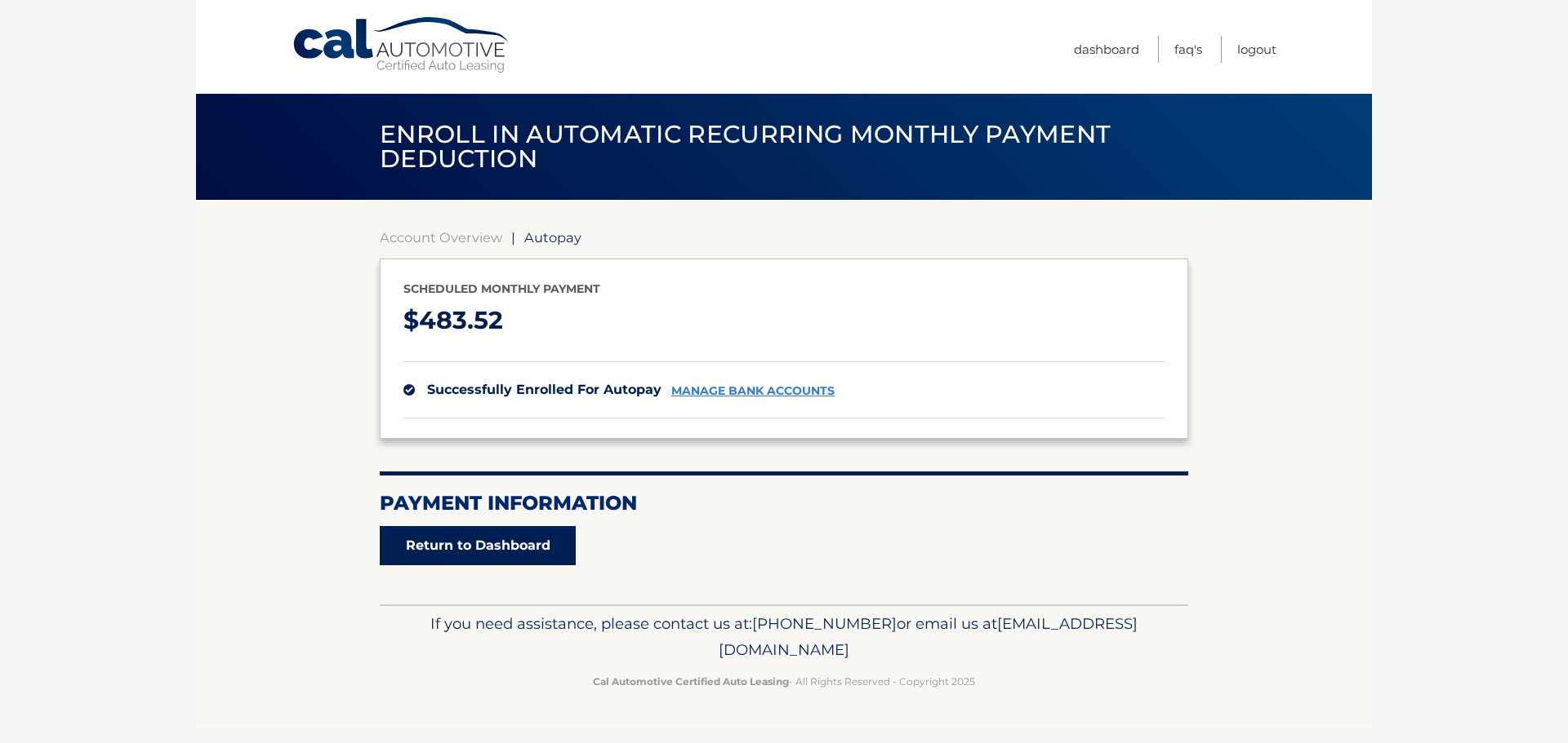
click at [486, 540] on link "Return to Dashboard" at bounding box center [477, 546] width 196 height 39
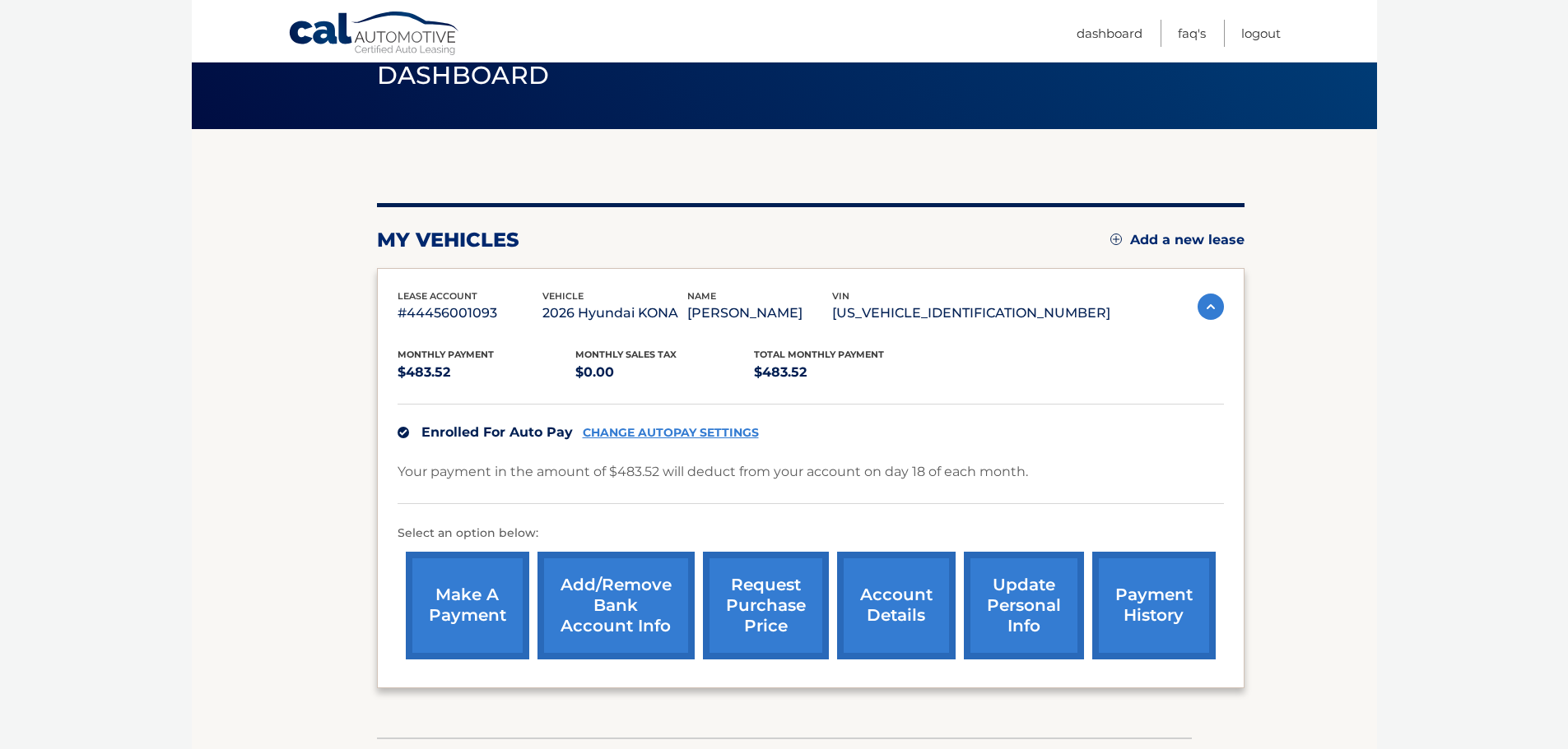
scroll to position [165, 0]
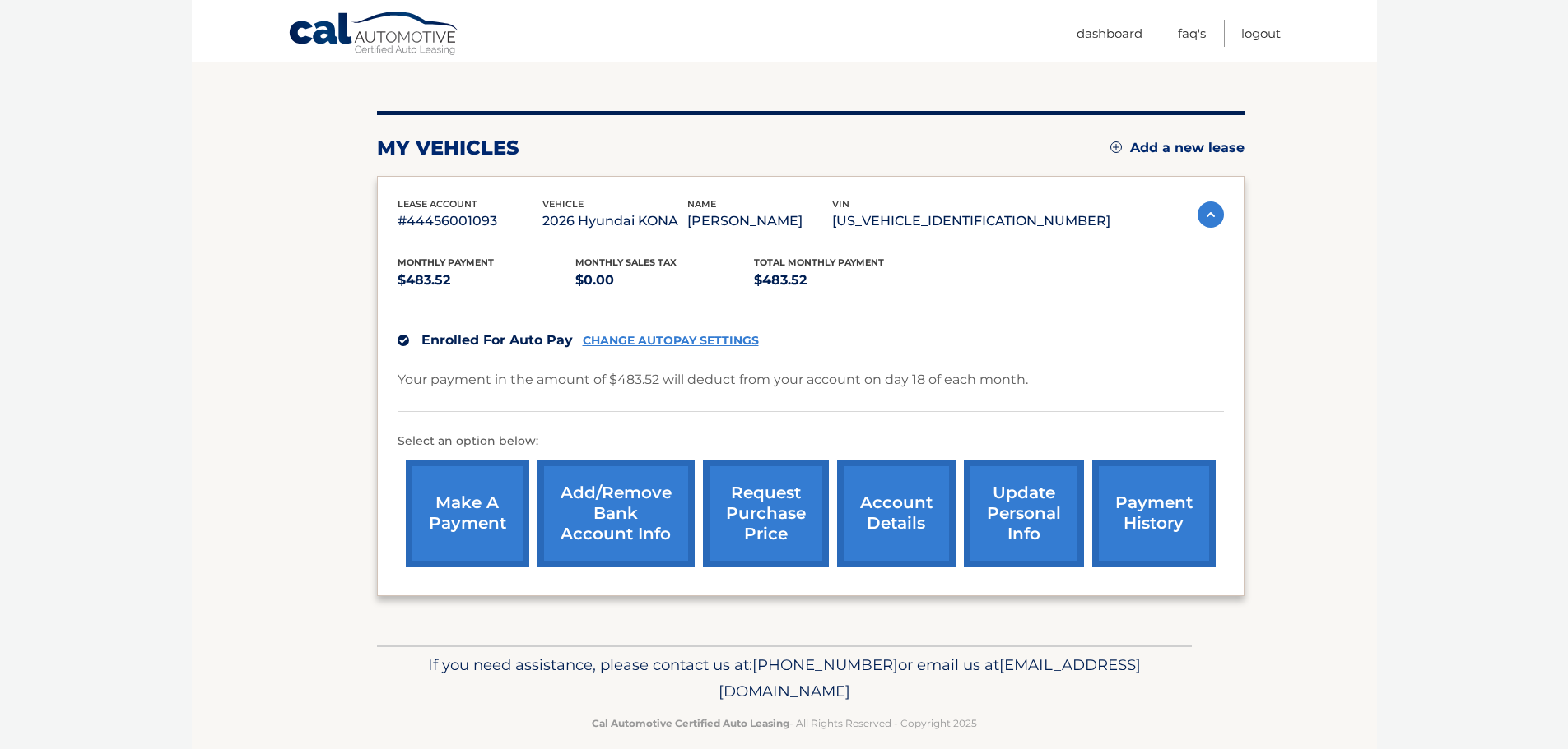
click at [900, 520] on link "account details" at bounding box center [896, 513] width 118 height 107
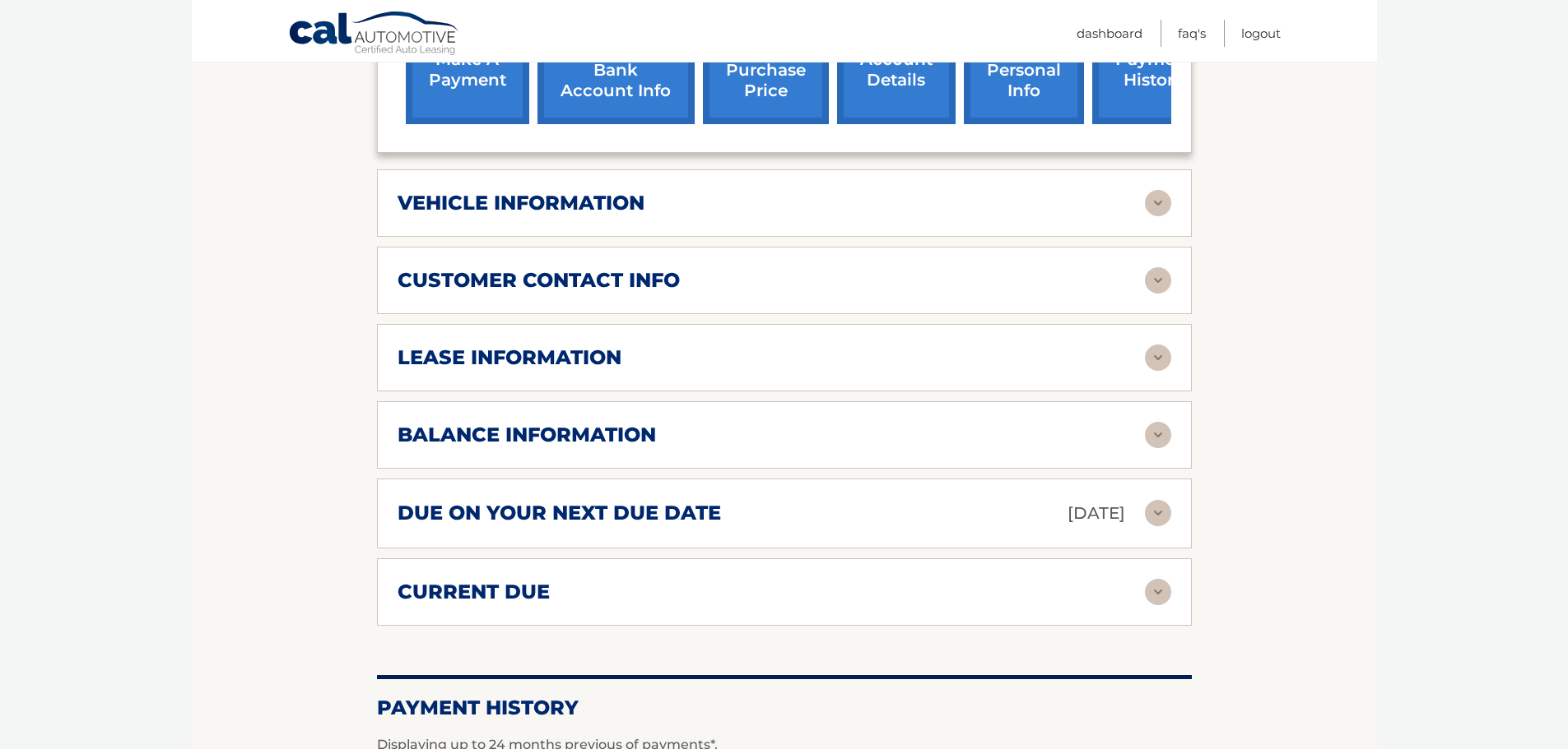
scroll to position [658, 0]
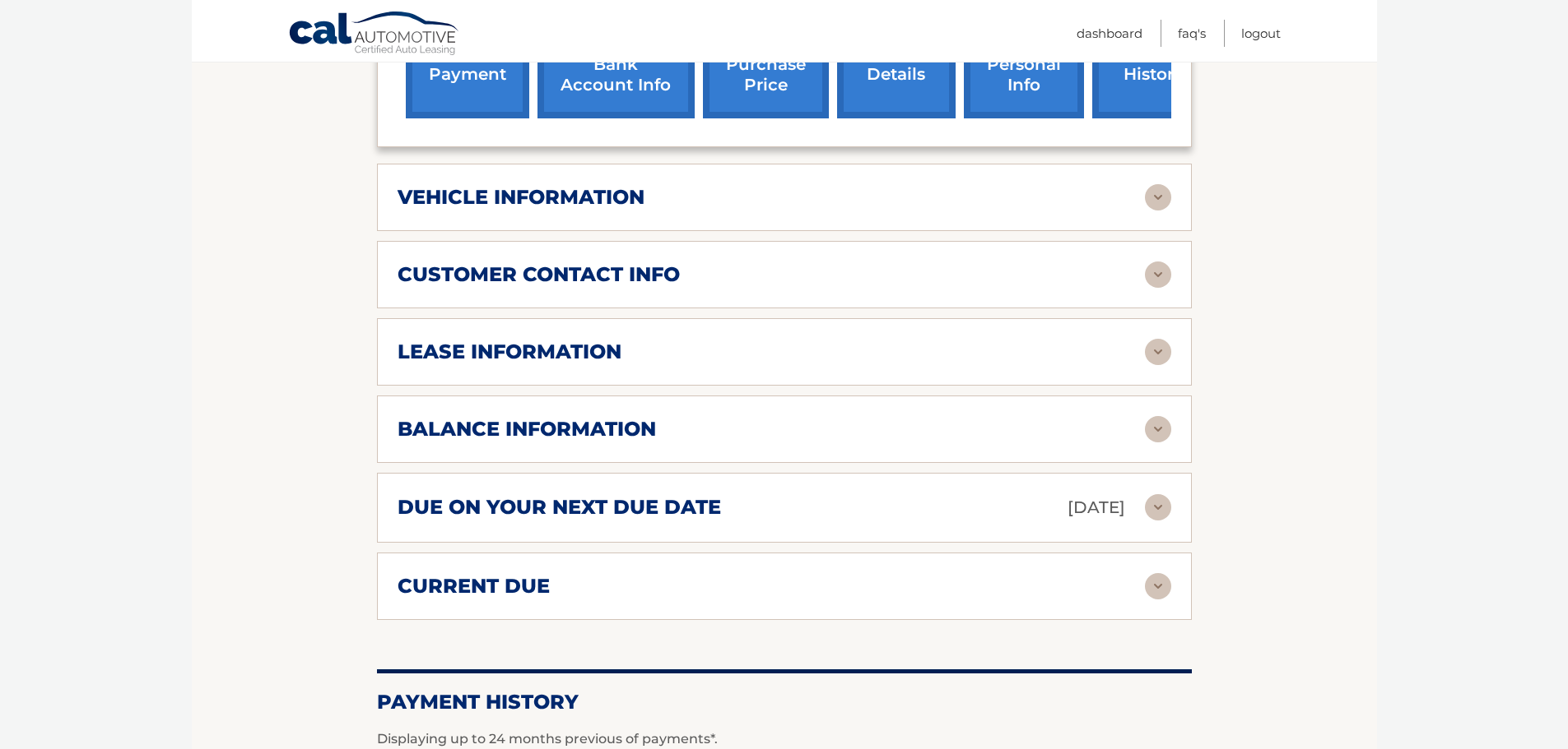
click at [1145, 495] on img at bounding box center [1158, 508] width 27 height 27
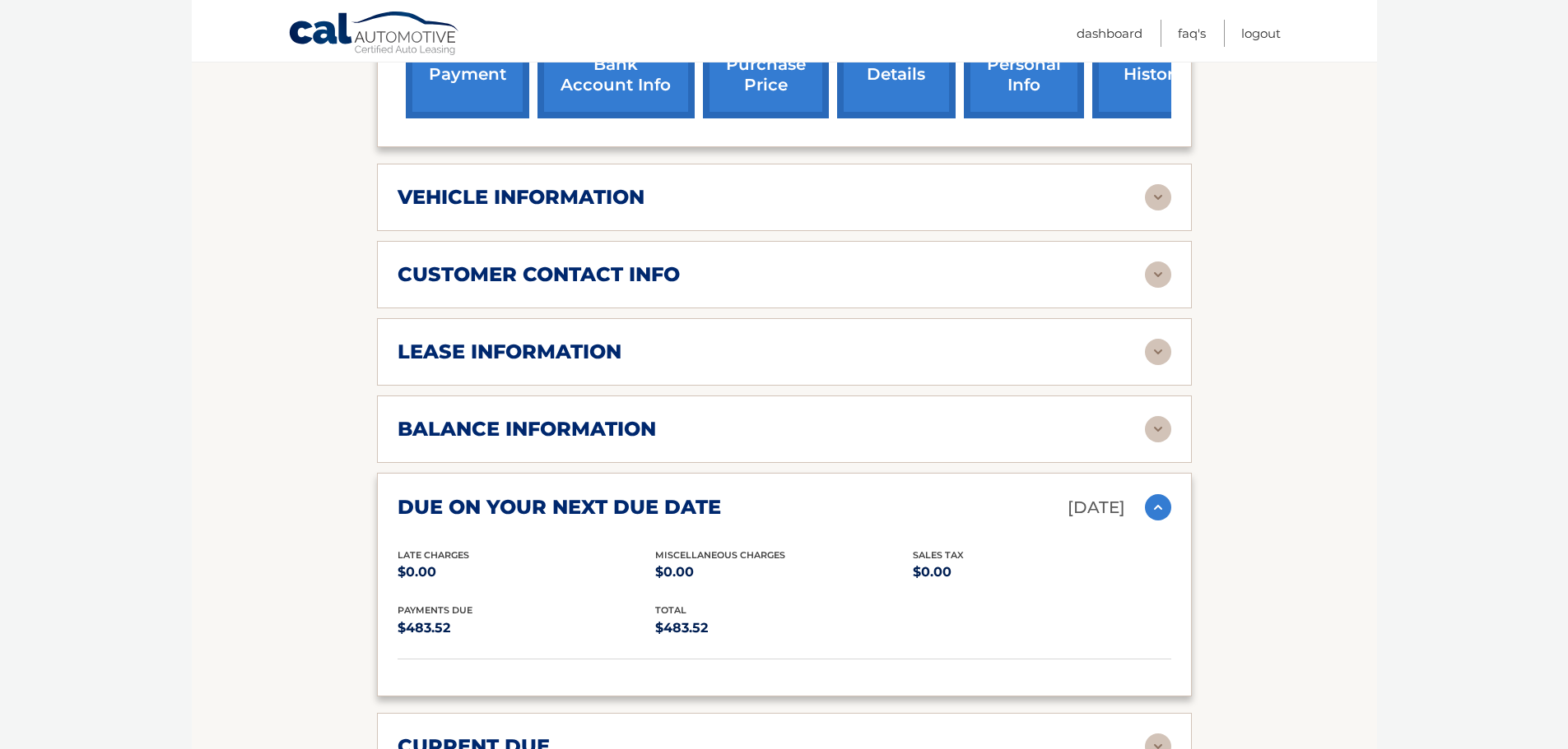
click at [1148, 495] on img at bounding box center [1158, 508] width 27 height 27
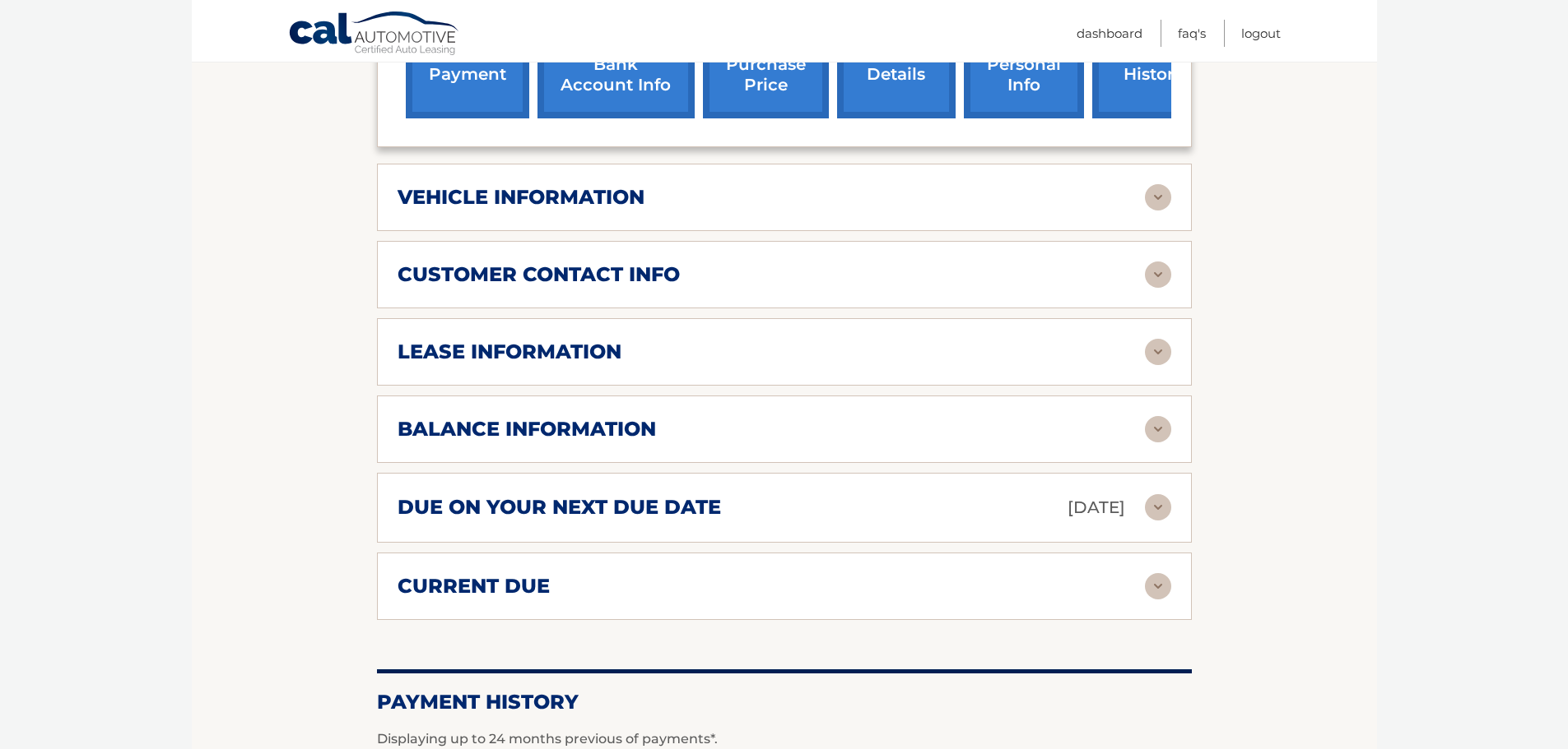
click at [1138, 395] on div "balance information Payments Received 1 Payments Remaining 38 Next Payment will…" at bounding box center [784, 429] width 815 height 67
click at [1151, 339] on img at bounding box center [1158, 352] width 27 height 27
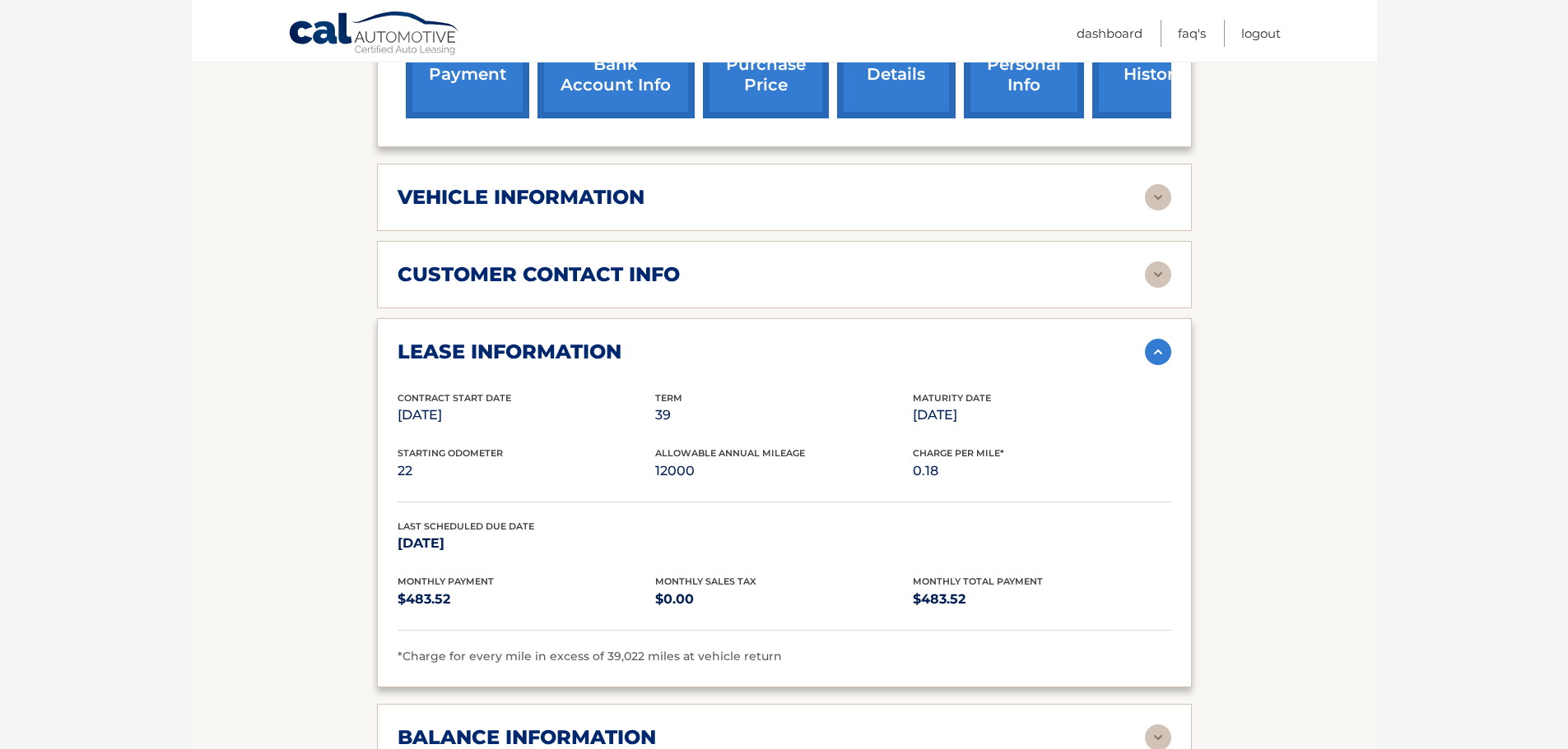
click at [1153, 339] on img at bounding box center [1158, 352] width 27 height 27
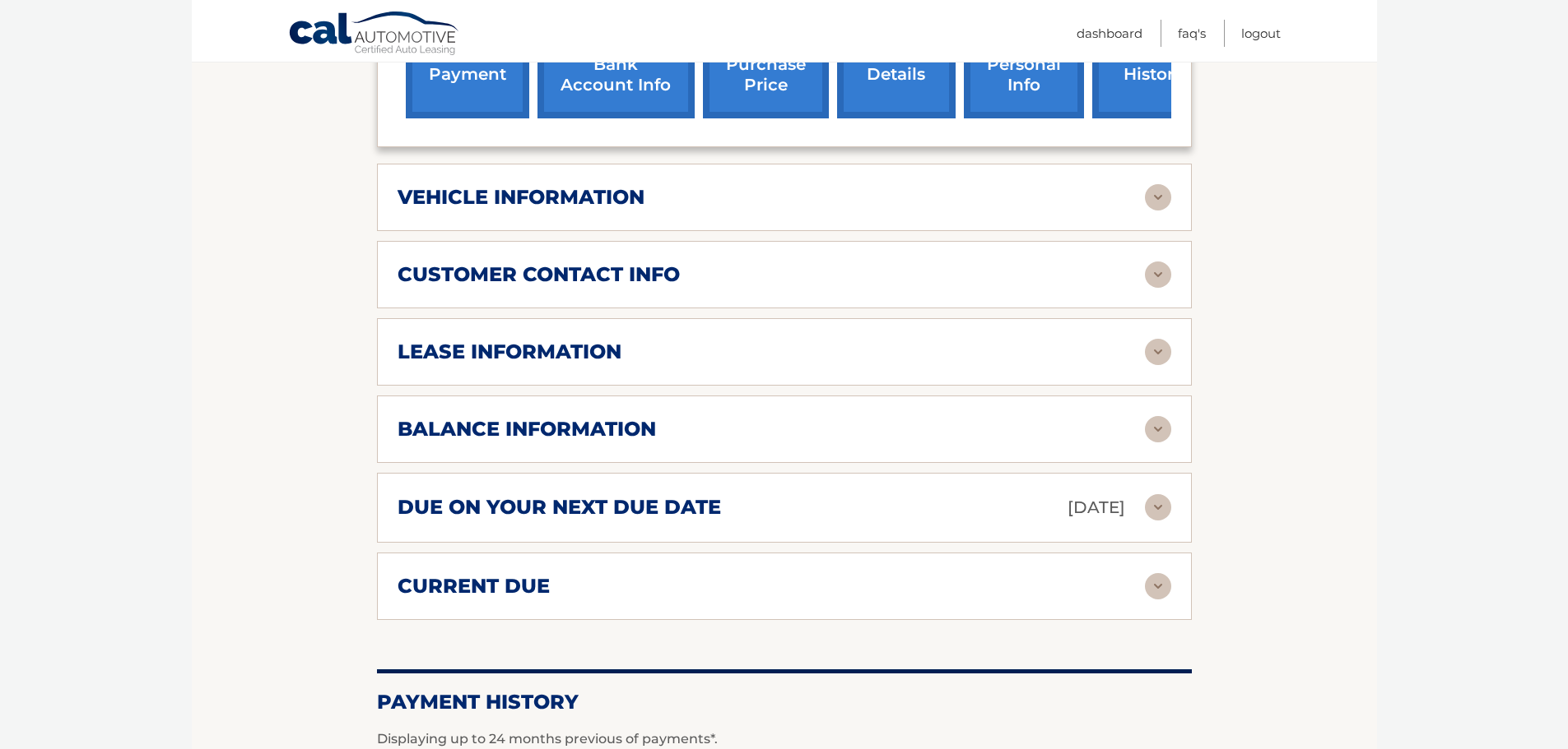
click at [1154, 416] on img at bounding box center [1158, 429] width 27 height 27
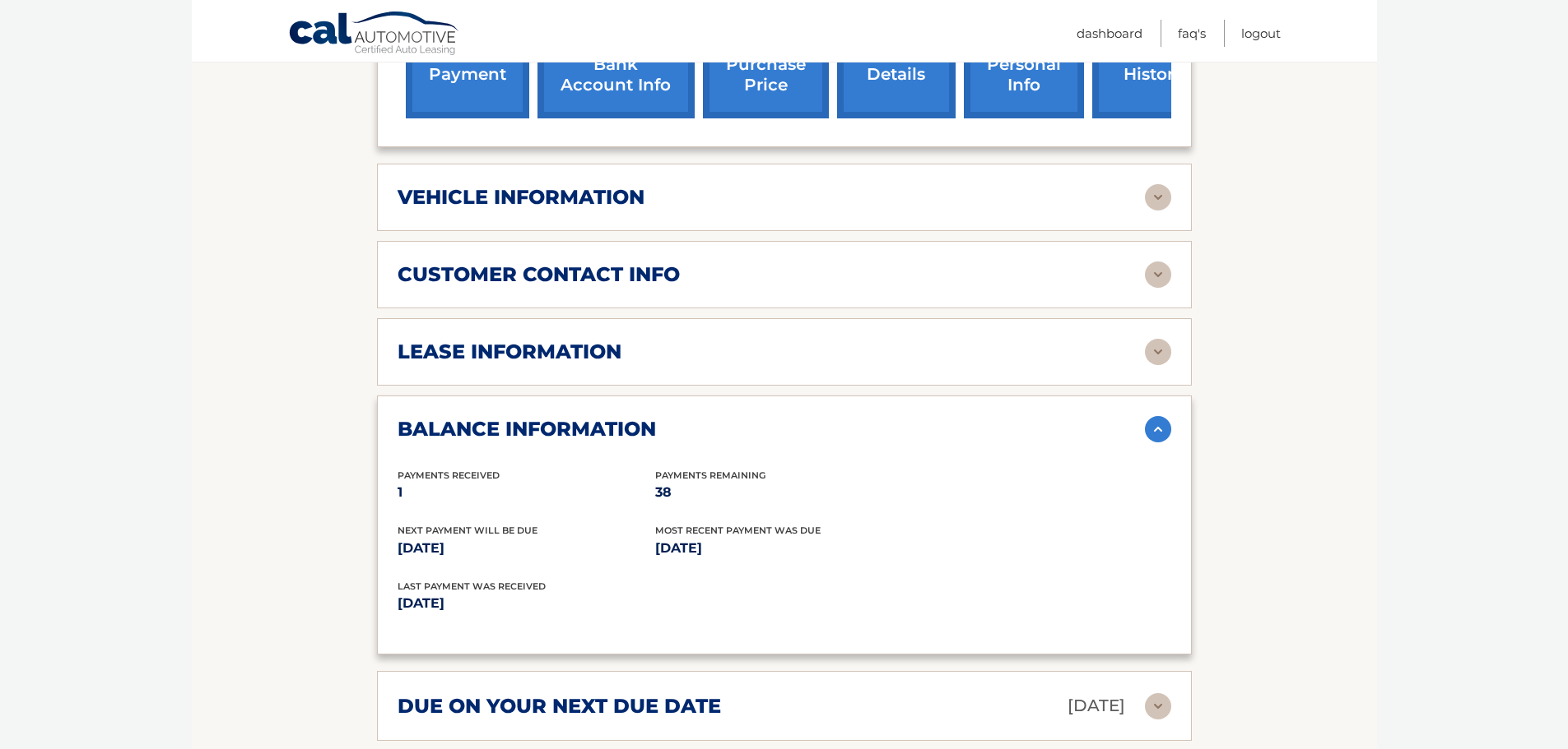
click at [1154, 416] on img at bounding box center [1158, 429] width 27 height 27
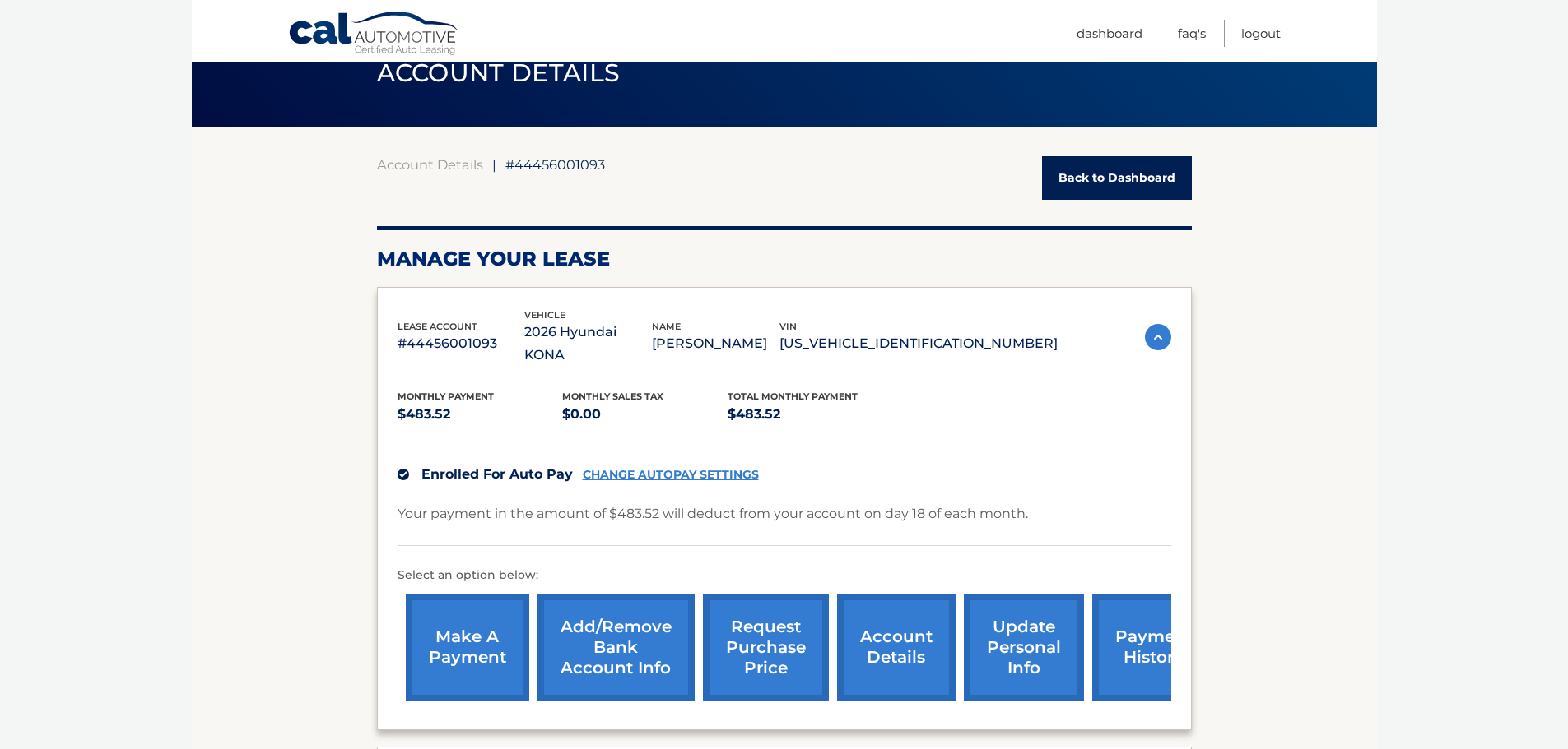
scroll to position [0, 0]
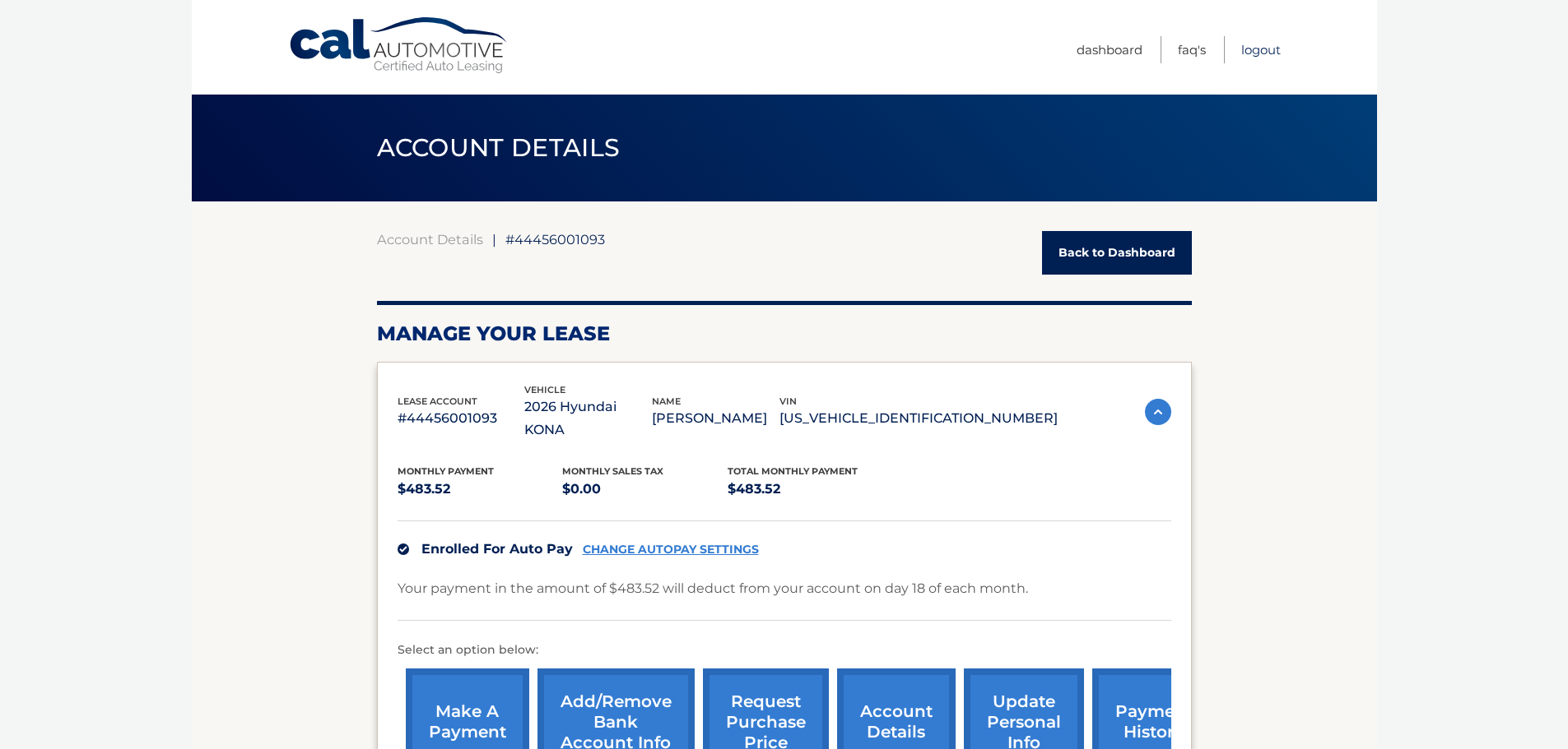
click at [1254, 55] on link "Logout" at bounding box center [1261, 50] width 39 height 28
